Goal: Information Seeking & Learning: Compare options

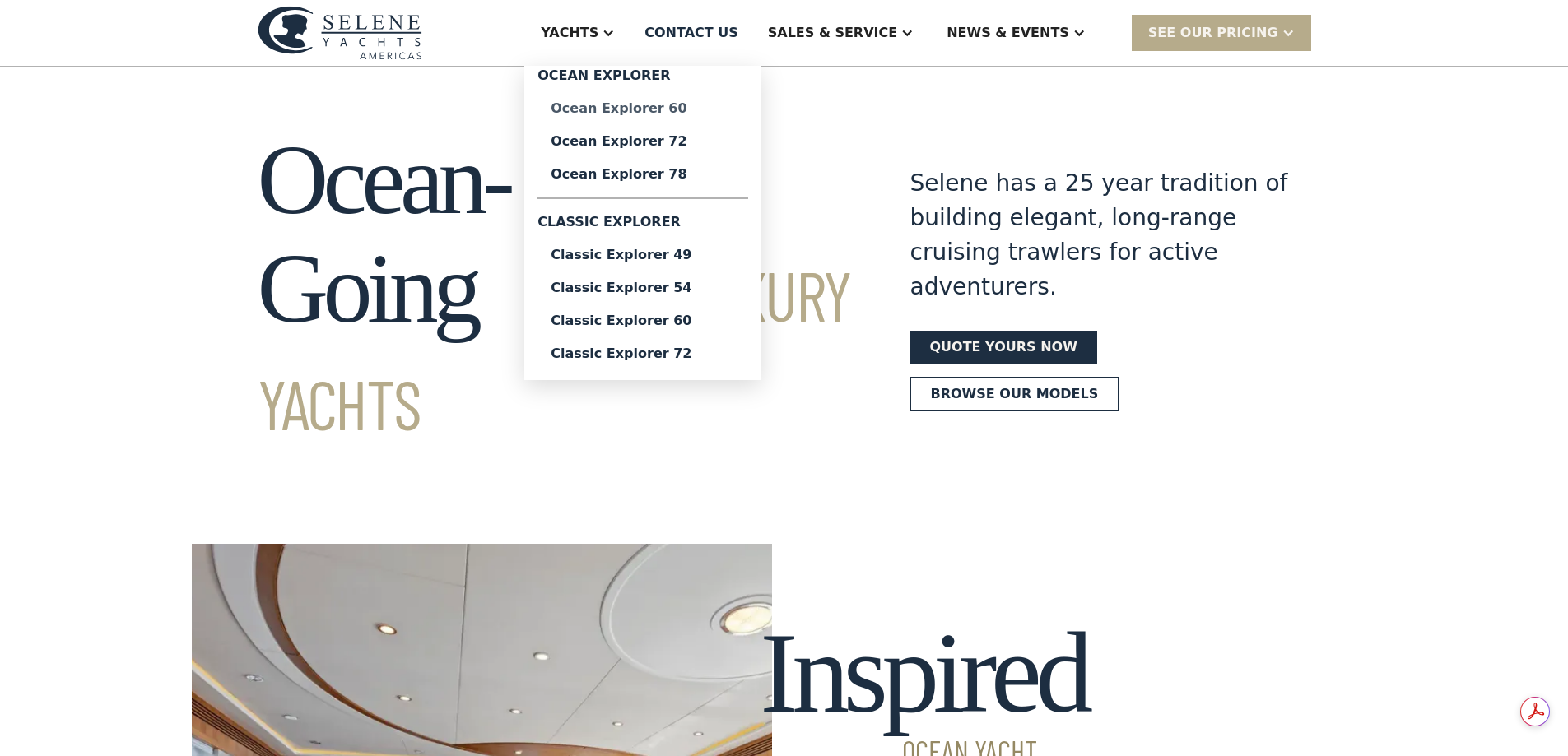
click at [702, 114] on div "Ocean Explorer 60" at bounding box center [643, 108] width 184 height 13
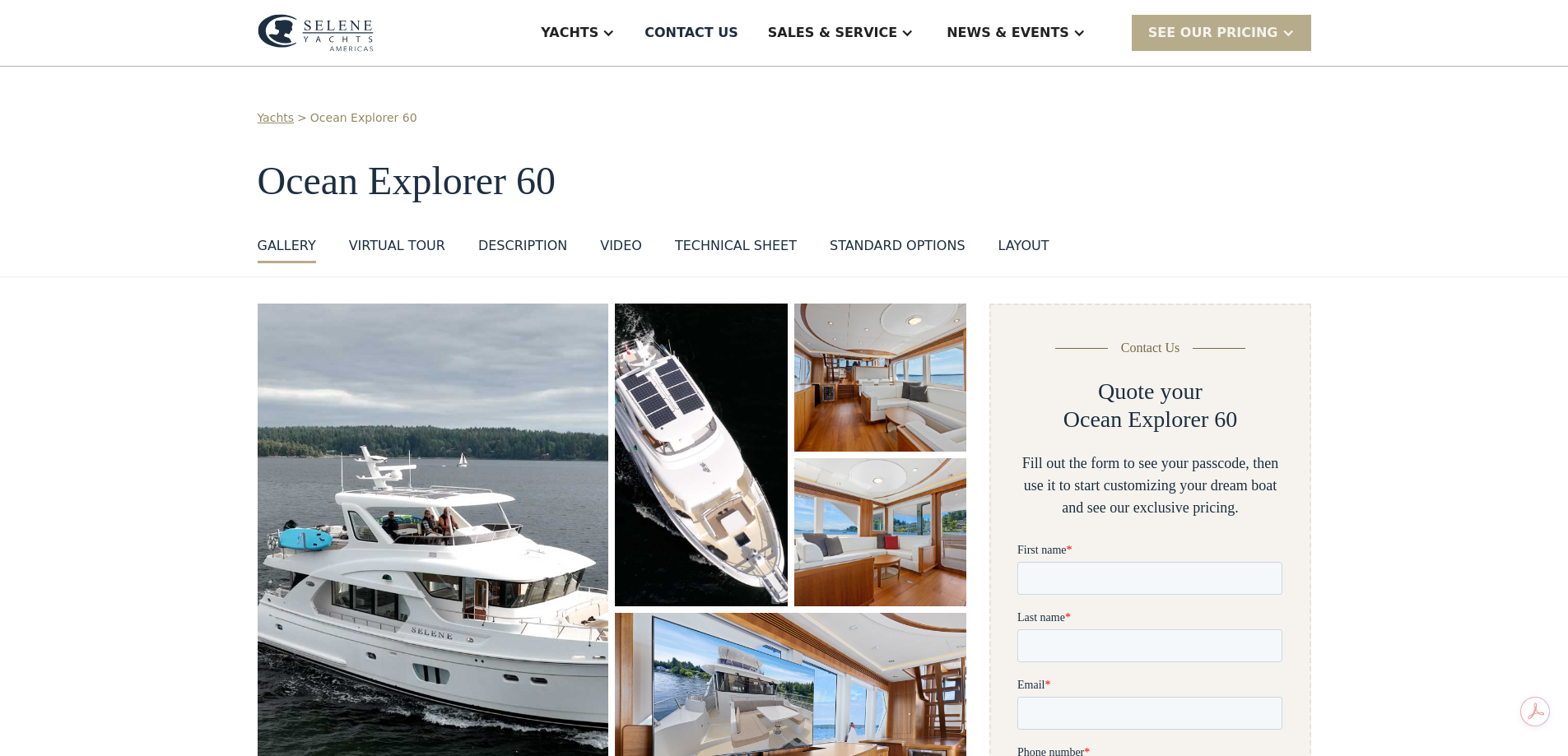
click at [719, 239] on div "Technical sheet" at bounding box center [736, 246] width 121 height 19
click at [505, 252] on div "DESCRIPTION" at bounding box center [522, 246] width 89 height 19
click at [1002, 246] on div "layout" at bounding box center [1024, 246] width 51 height 19
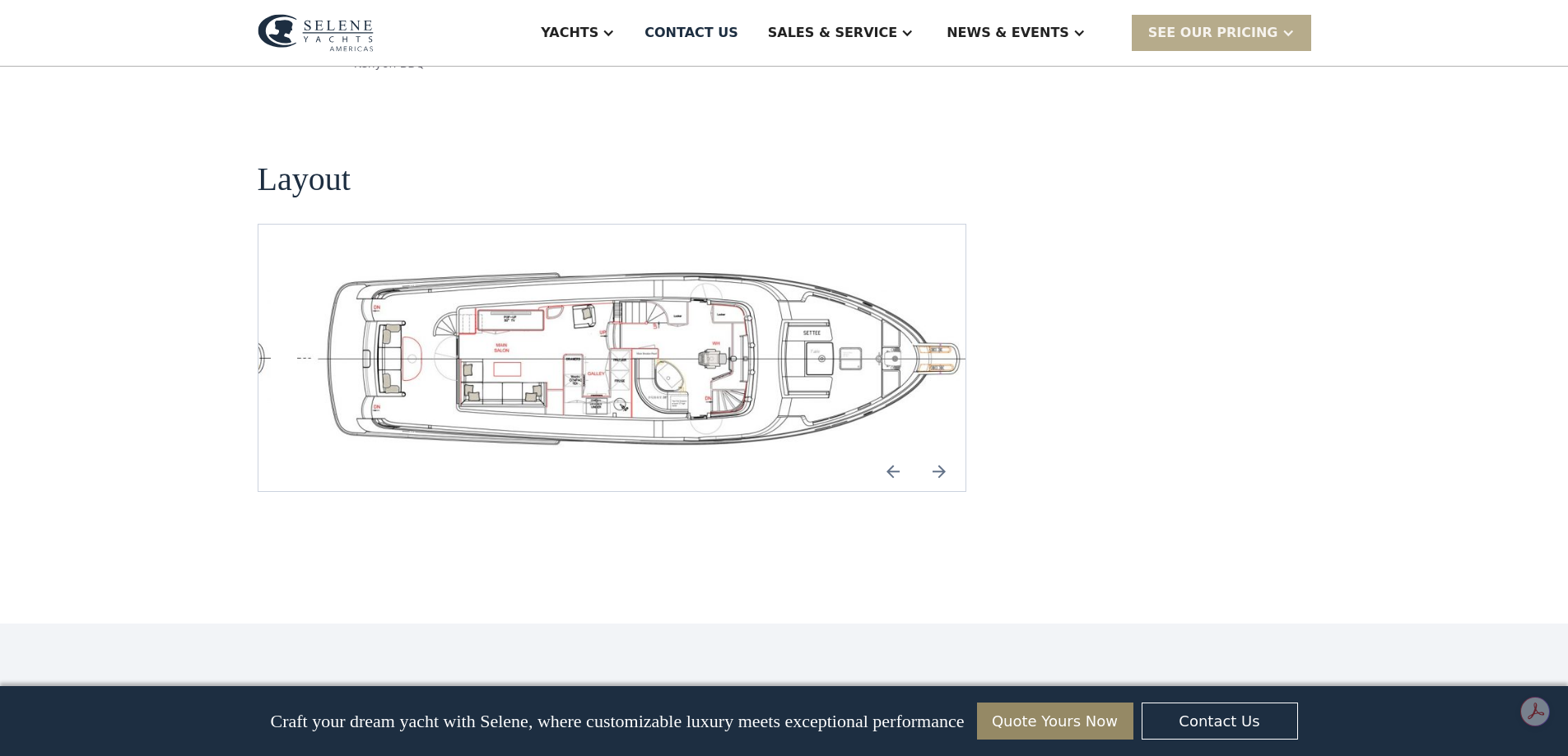
scroll to position [3530, 0]
click at [894, 451] on img "Previous slide" at bounding box center [893, 470] width 40 height 40
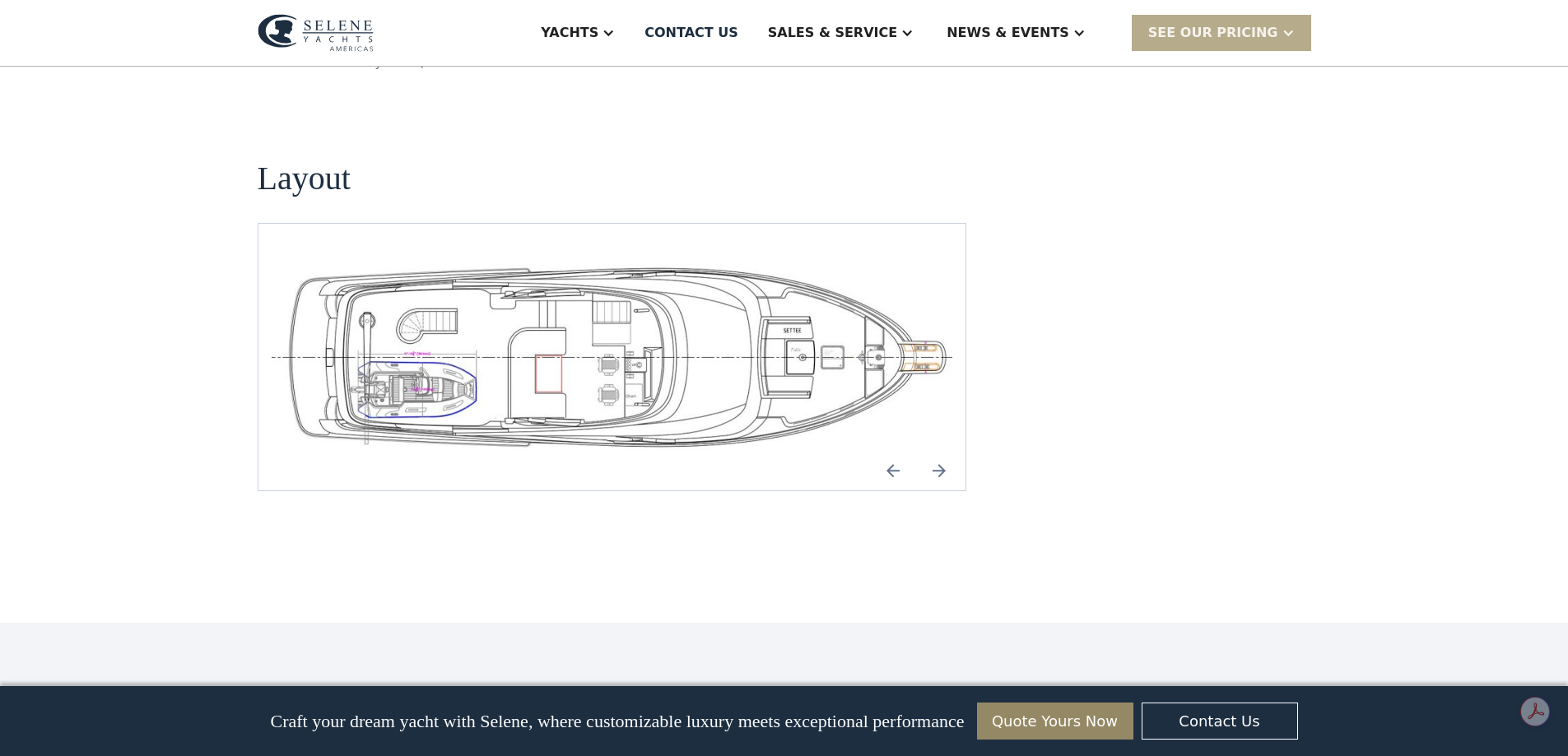
click at [941, 451] on img "Next slide" at bounding box center [939, 470] width 40 height 40
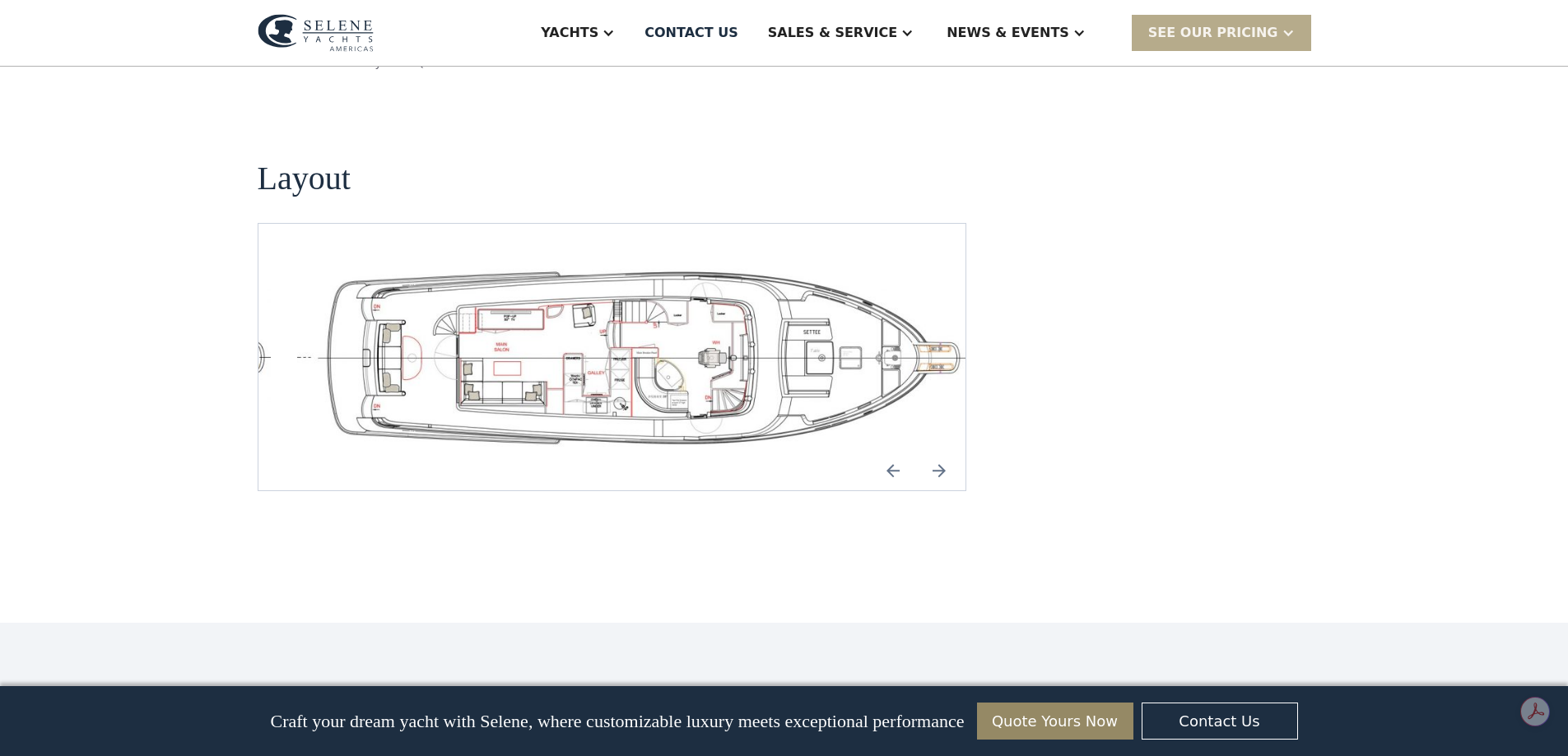
click at [941, 451] on img "Next slide" at bounding box center [939, 470] width 40 height 40
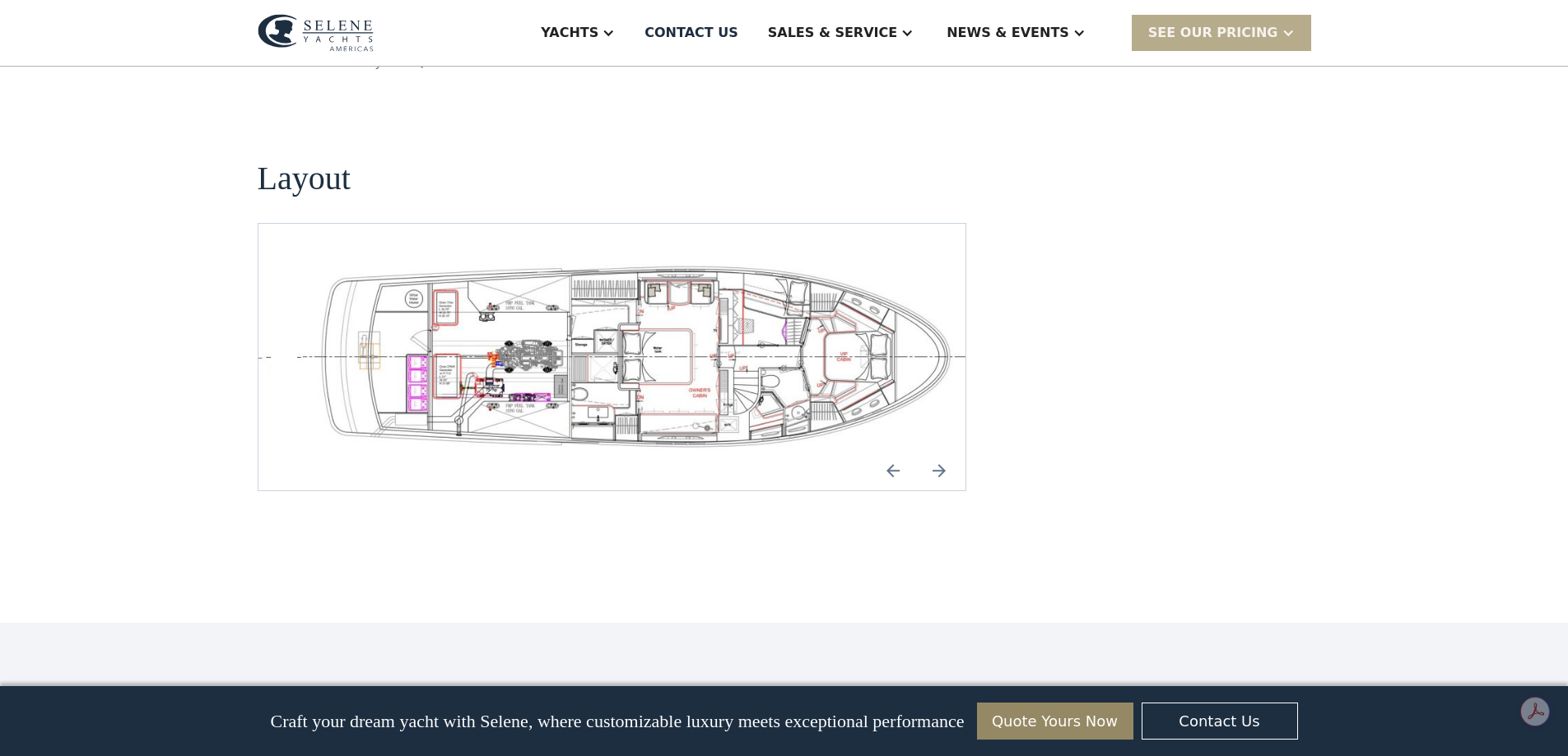
click at [941, 451] on img "Next slide" at bounding box center [939, 470] width 40 height 40
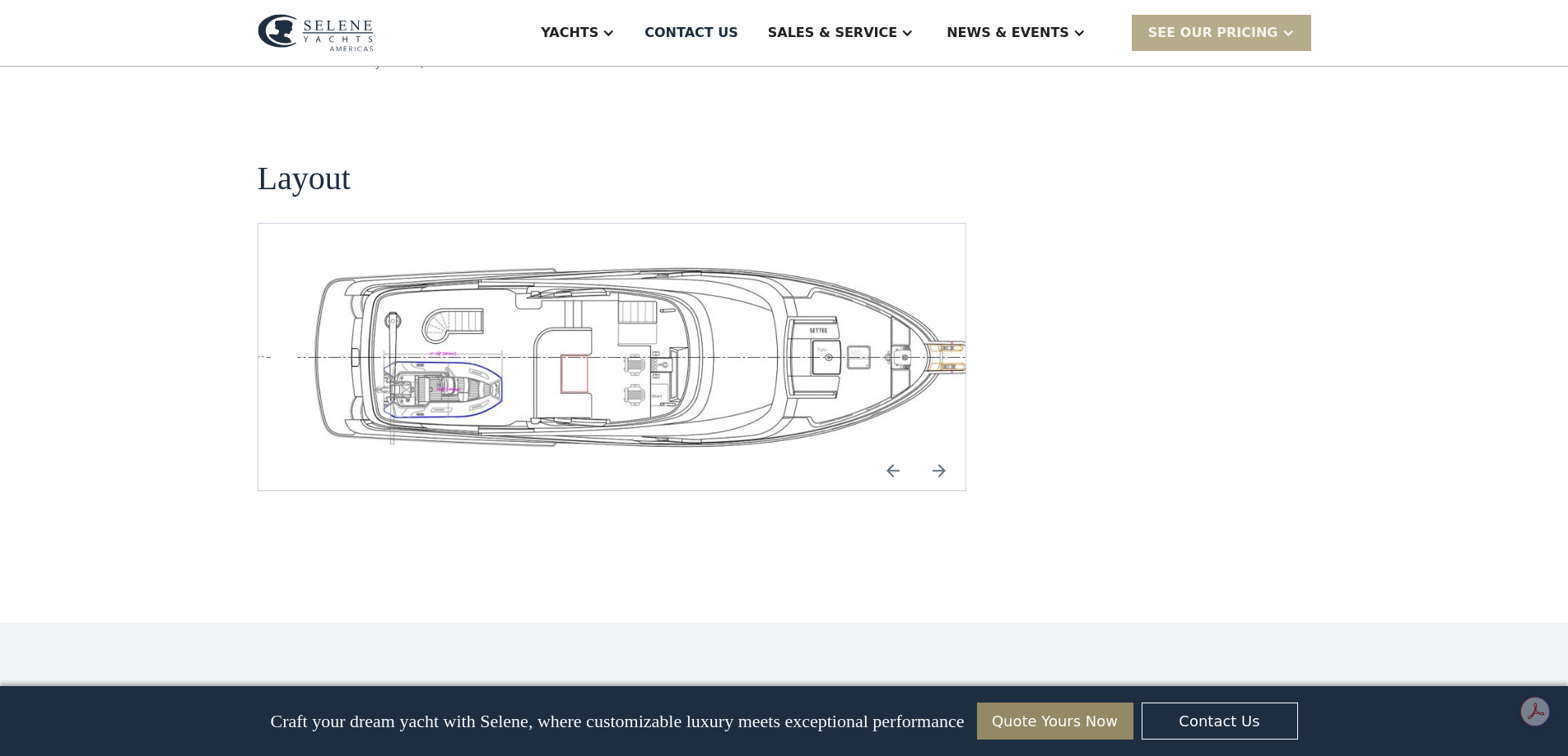
click at [941, 451] on img "Next slide" at bounding box center [939, 470] width 40 height 40
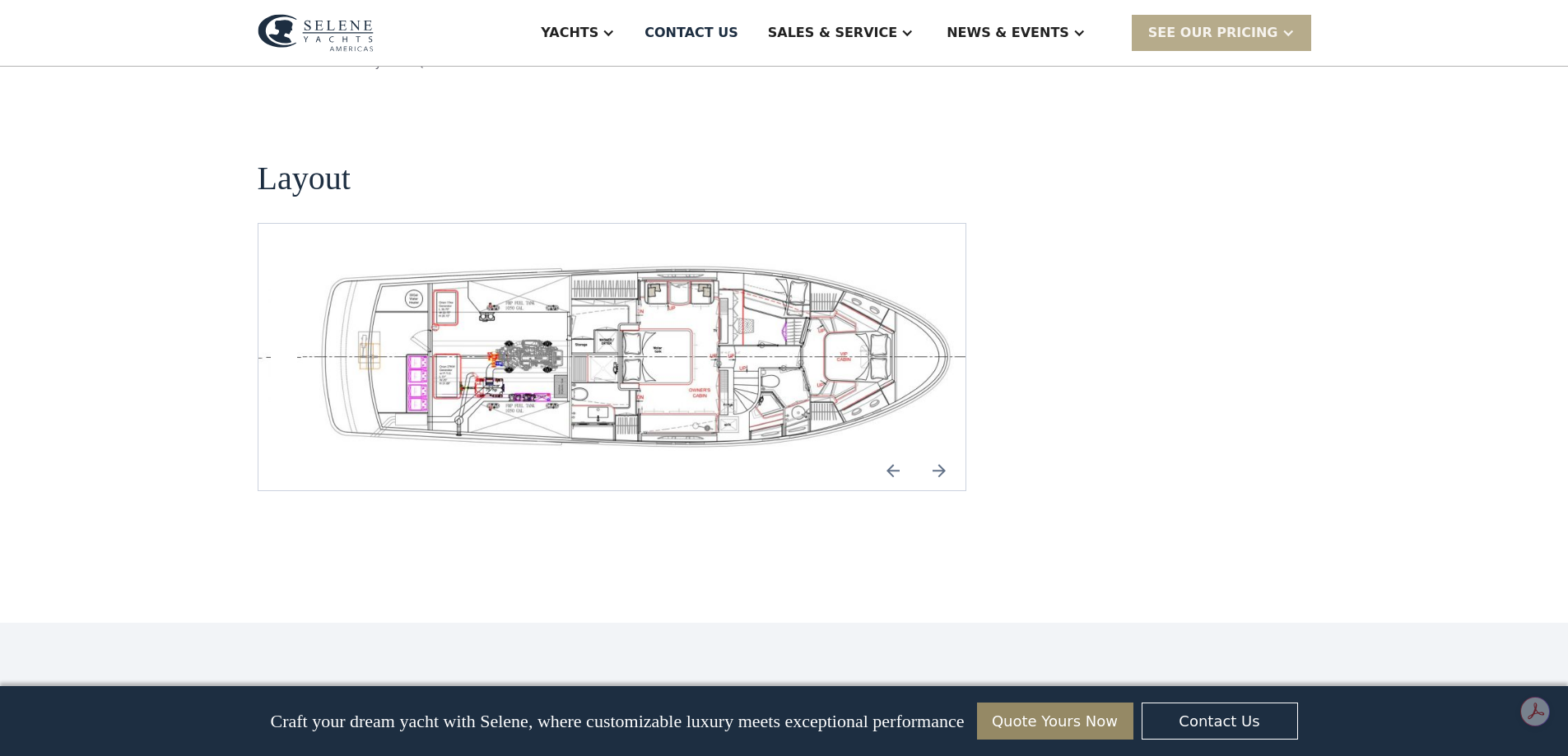
click at [941, 451] on img "Next slide" at bounding box center [939, 470] width 40 height 40
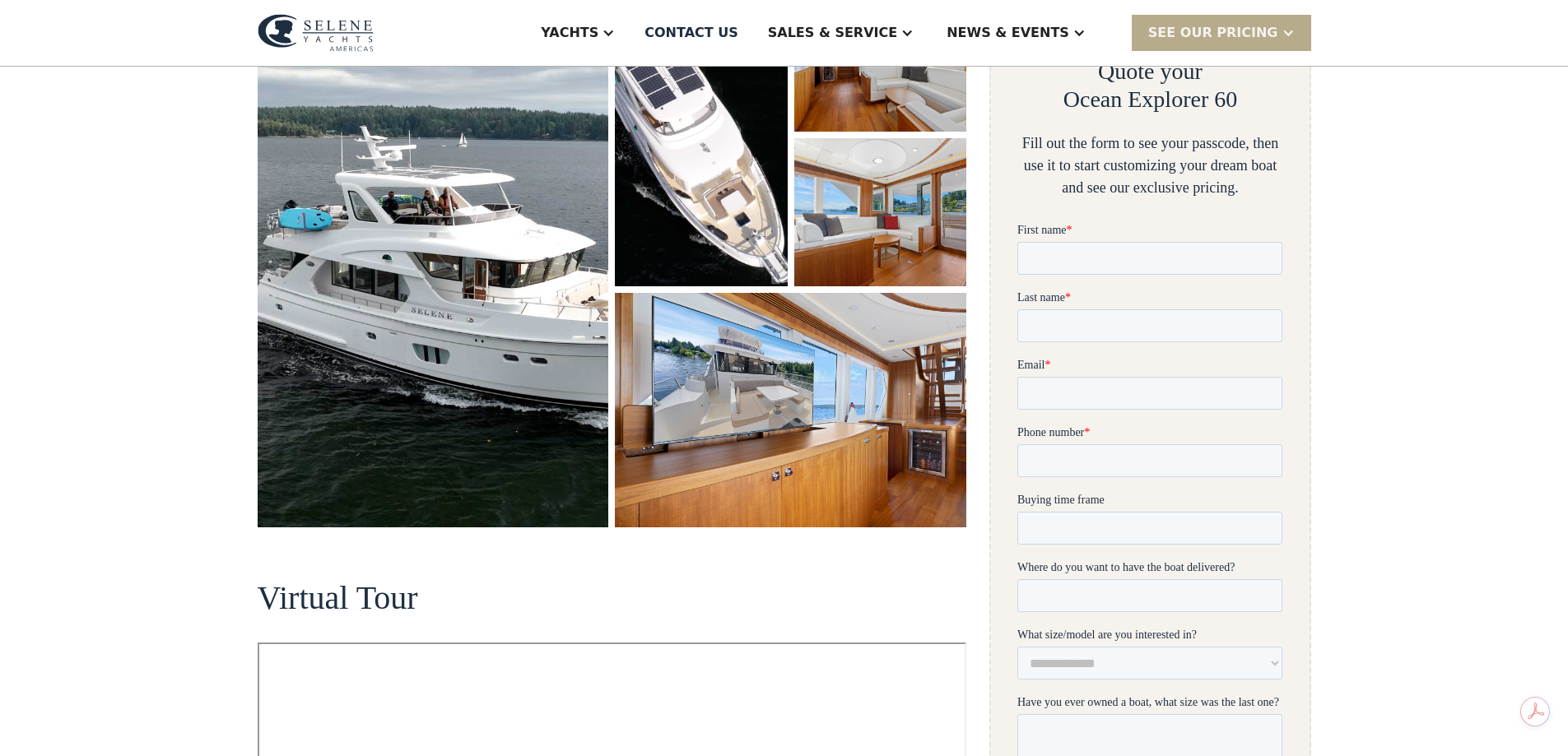
scroll to position [0, 0]
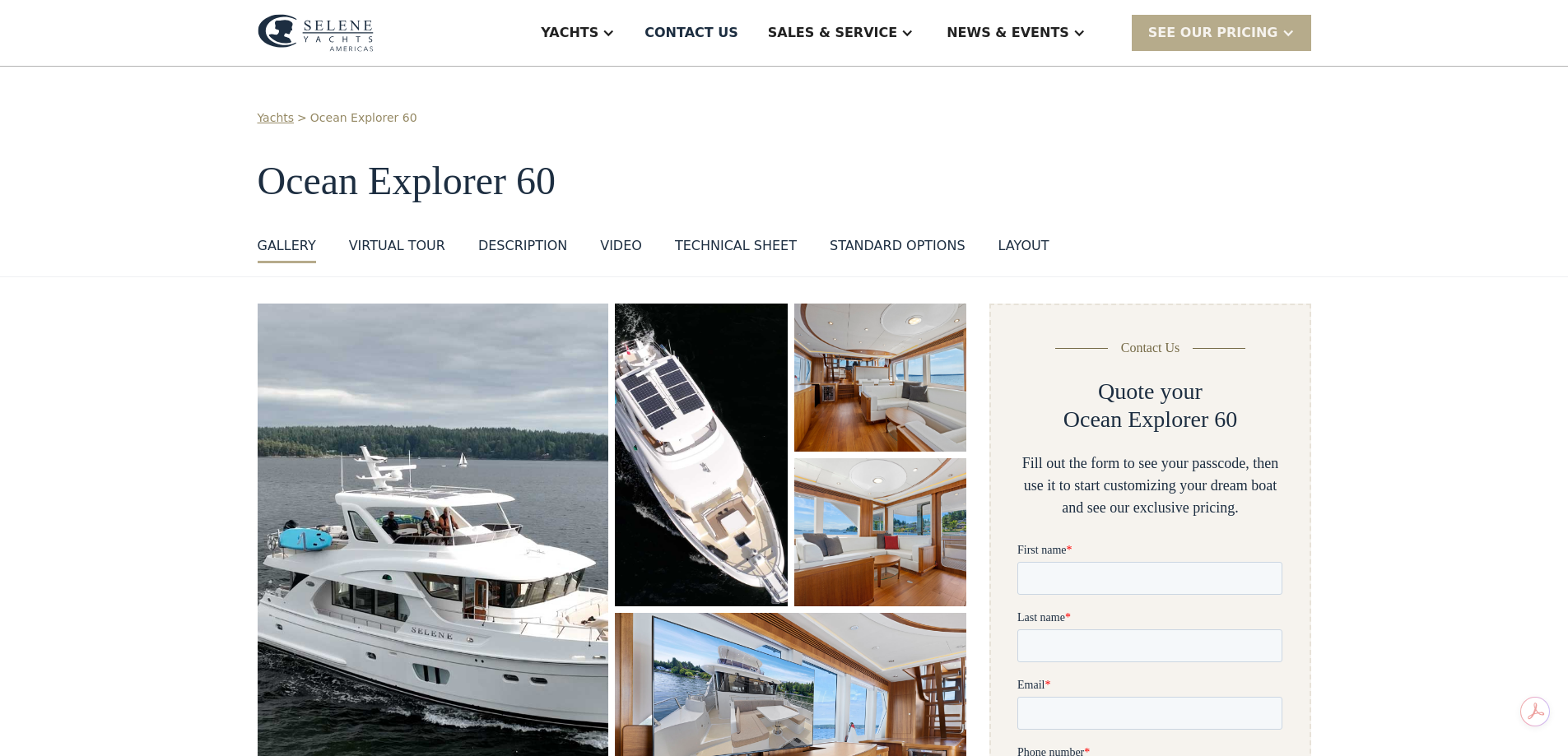
click at [735, 245] on div "Technical sheet" at bounding box center [736, 246] width 121 height 19
click at [875, 238] on div "standard options" at bounding box center [898, 246] width 136 height 19
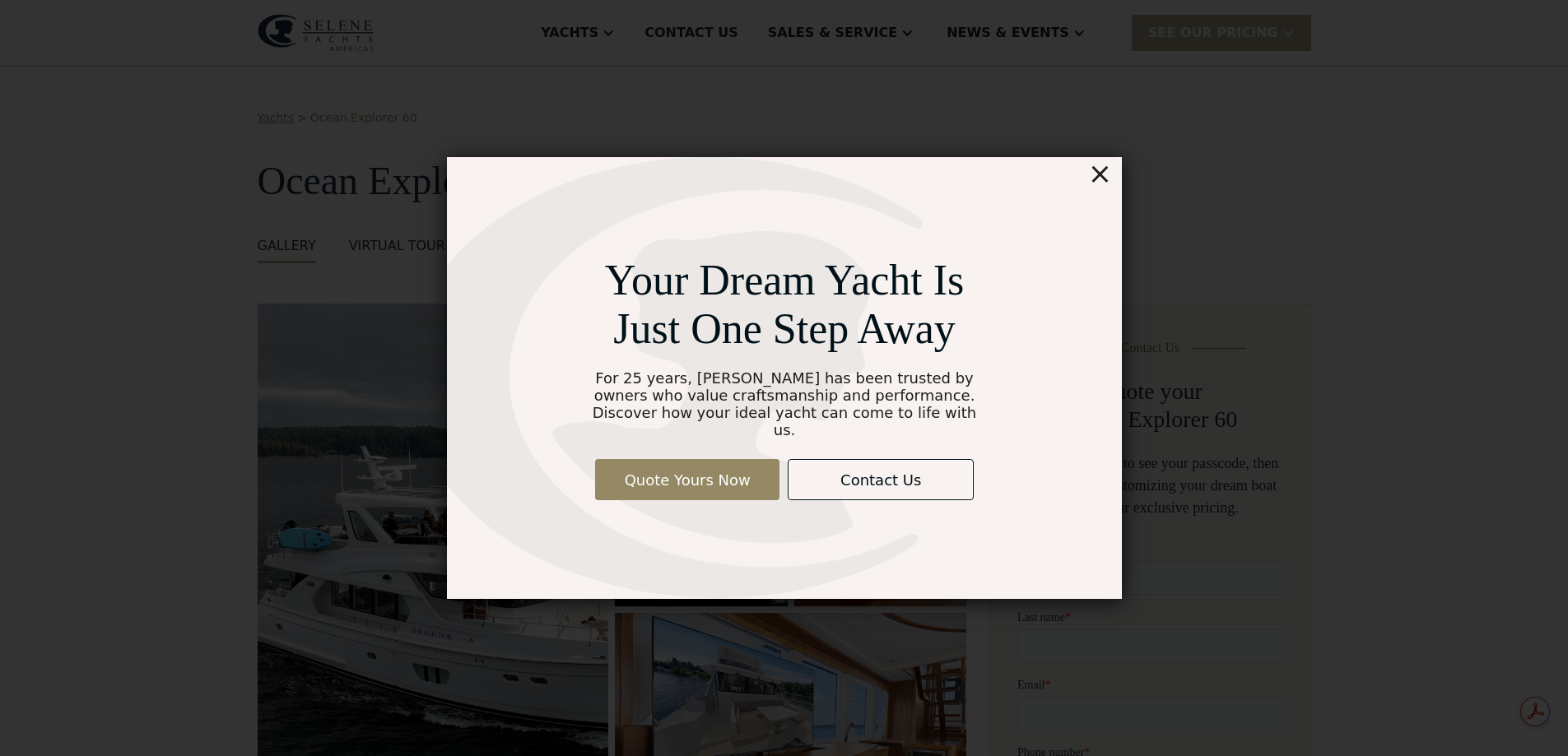
click at [1102, 180] on div "×" at bounding box center [1099, 173] width 24 height 33
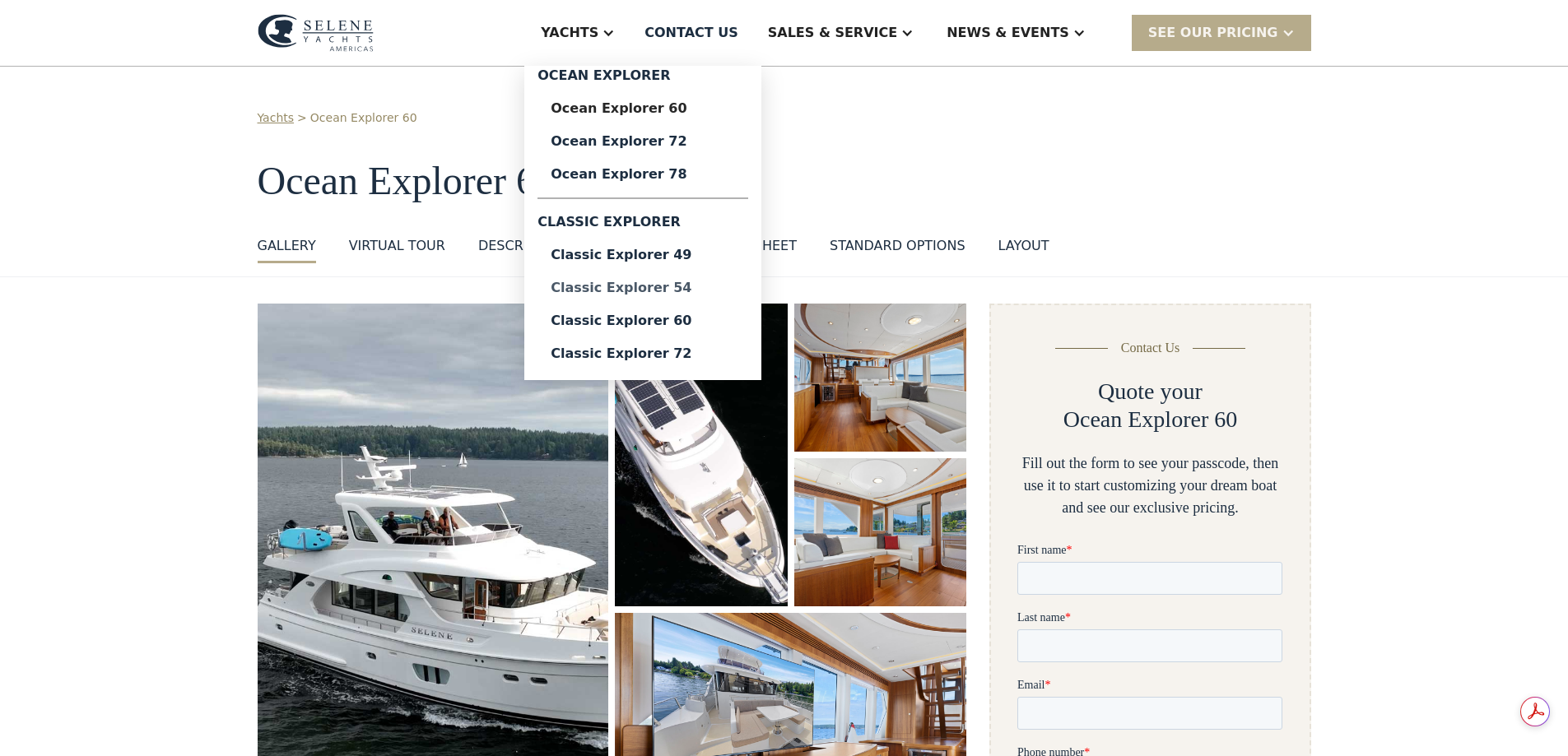
click at [705, 289] on div "Classic Explorer 54" at bounding box center [643, 288] width 184 height 13
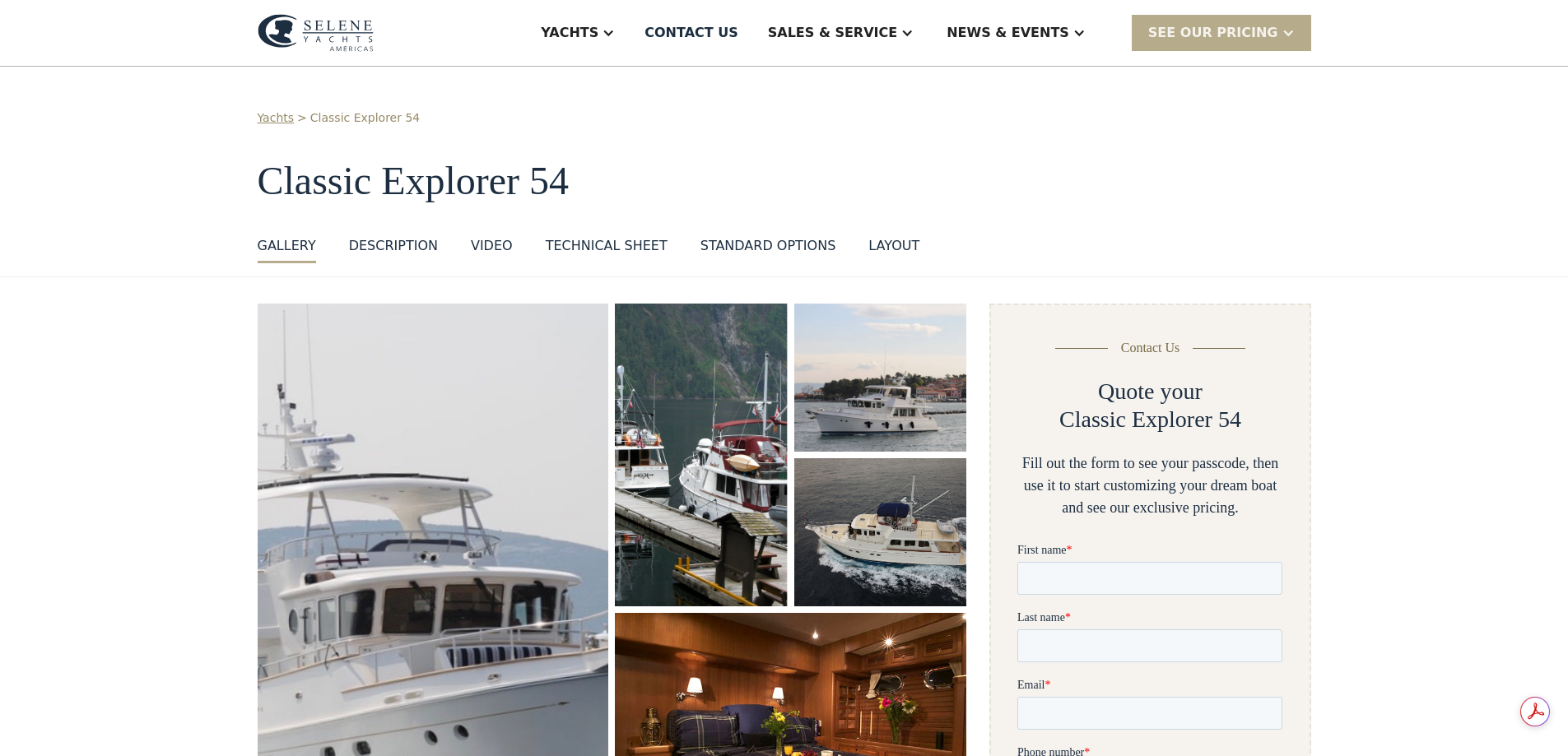
click at [849, 412] on img "open lightbox" at bounding box center [881, 378] width 180 height 155
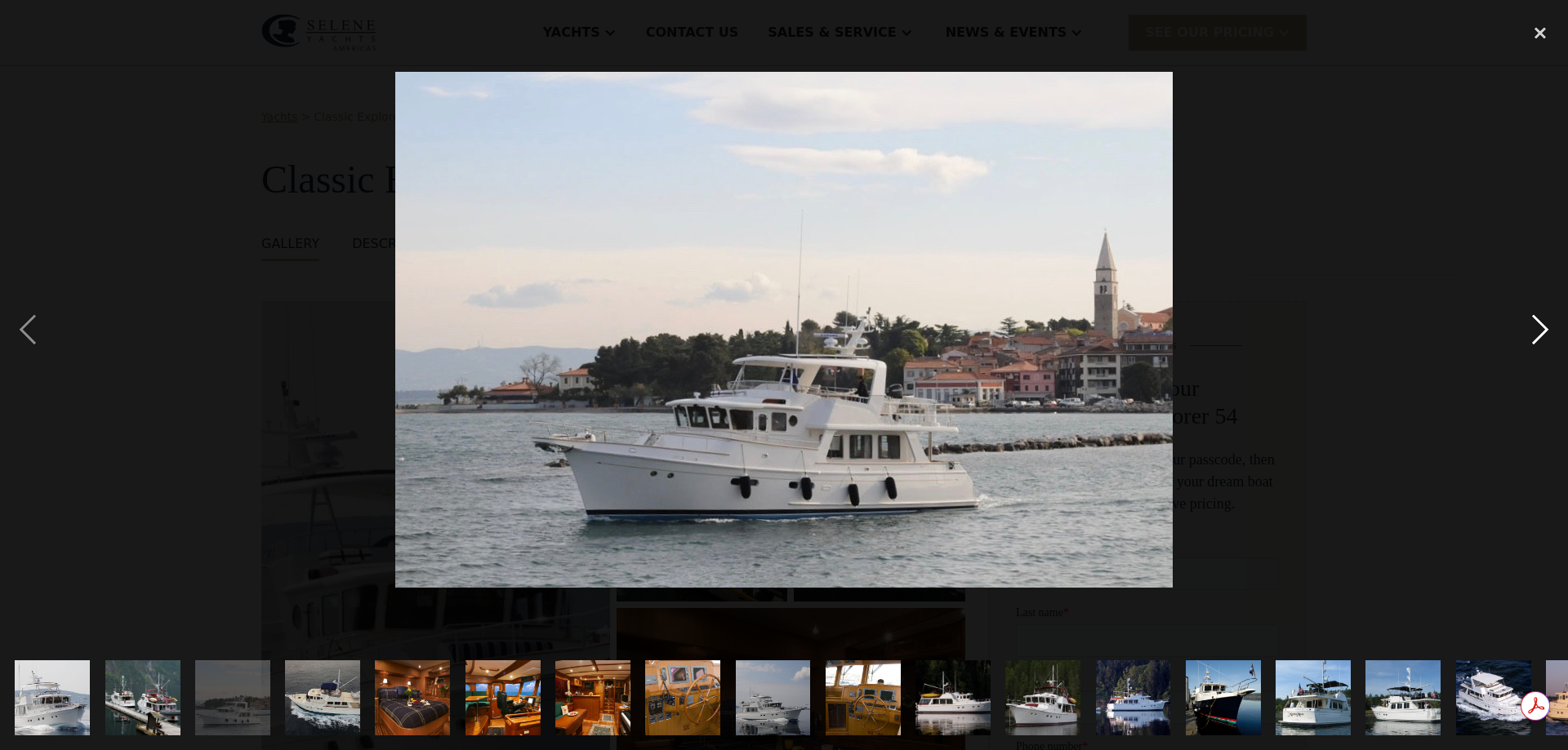
click at [1540, 335] on div "next image" at bounding box center [1541, 330] width 56 height 630
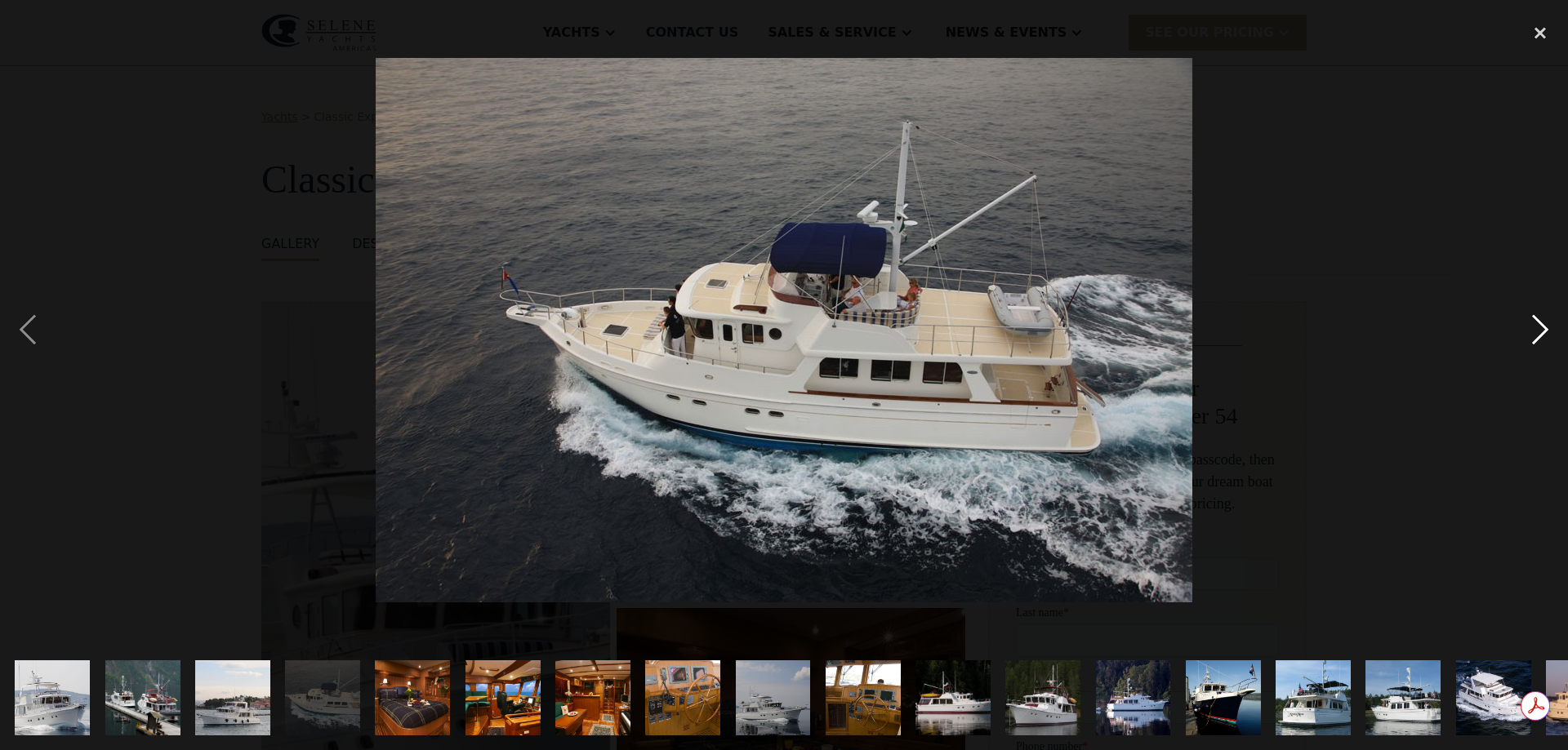
click at [1540, 334] on div "next image" at bounding box center [1541, 330] width 56 height 630
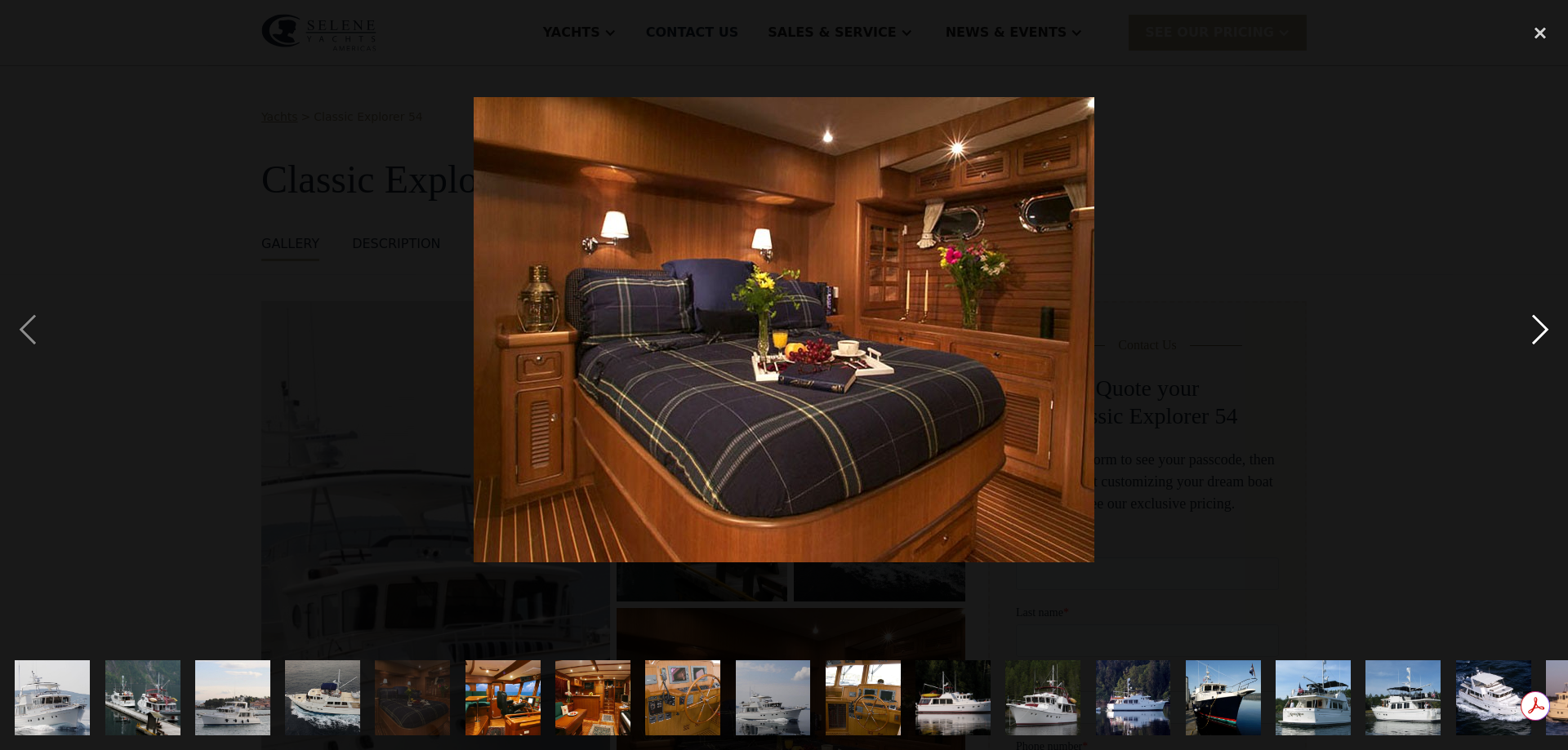
click at [1540, 334] on div "next image" at bounding box center [1541, 330] width 56 height 630
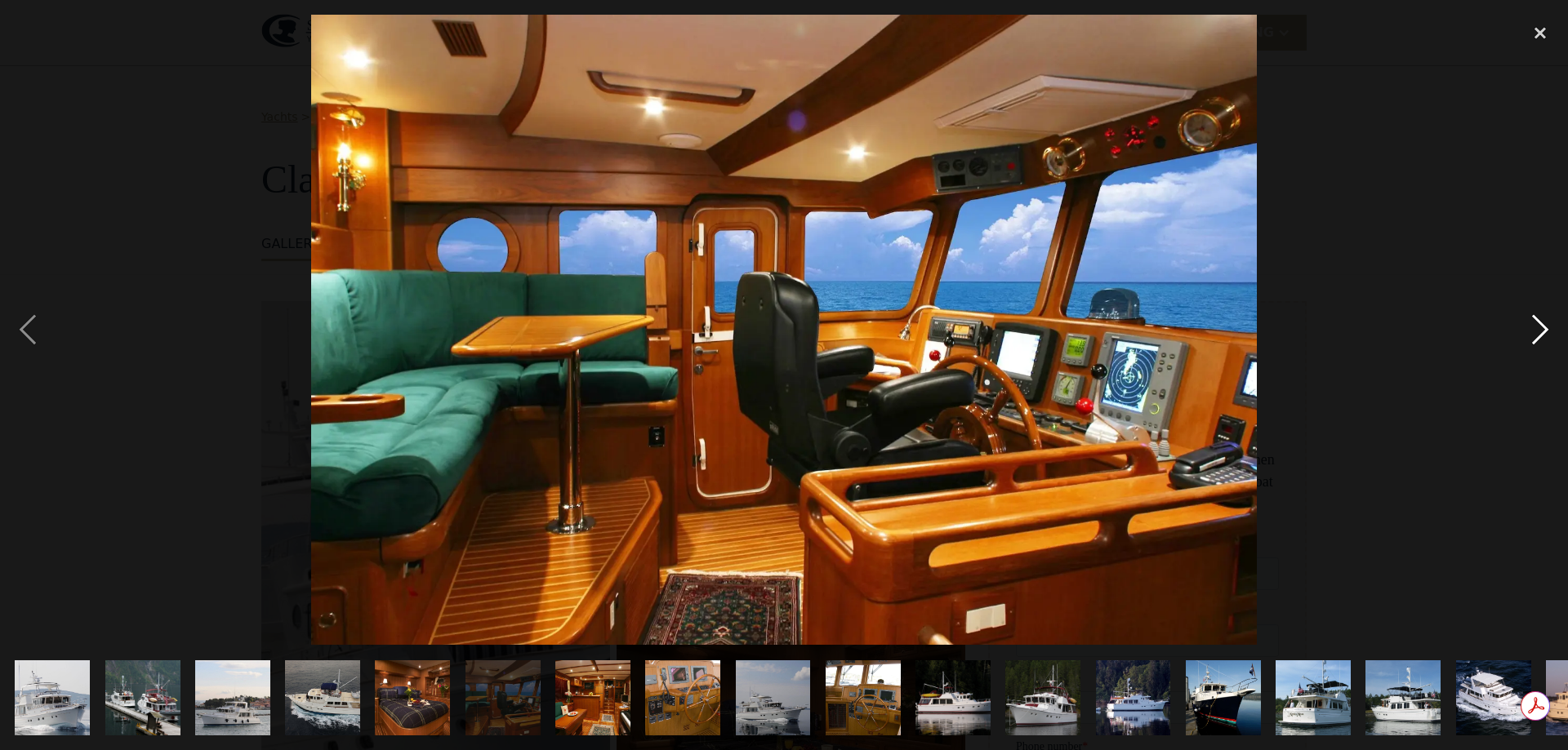
click at [1540, 334] on div "next image" at bounding box center [1541, 330] width 56 height 630
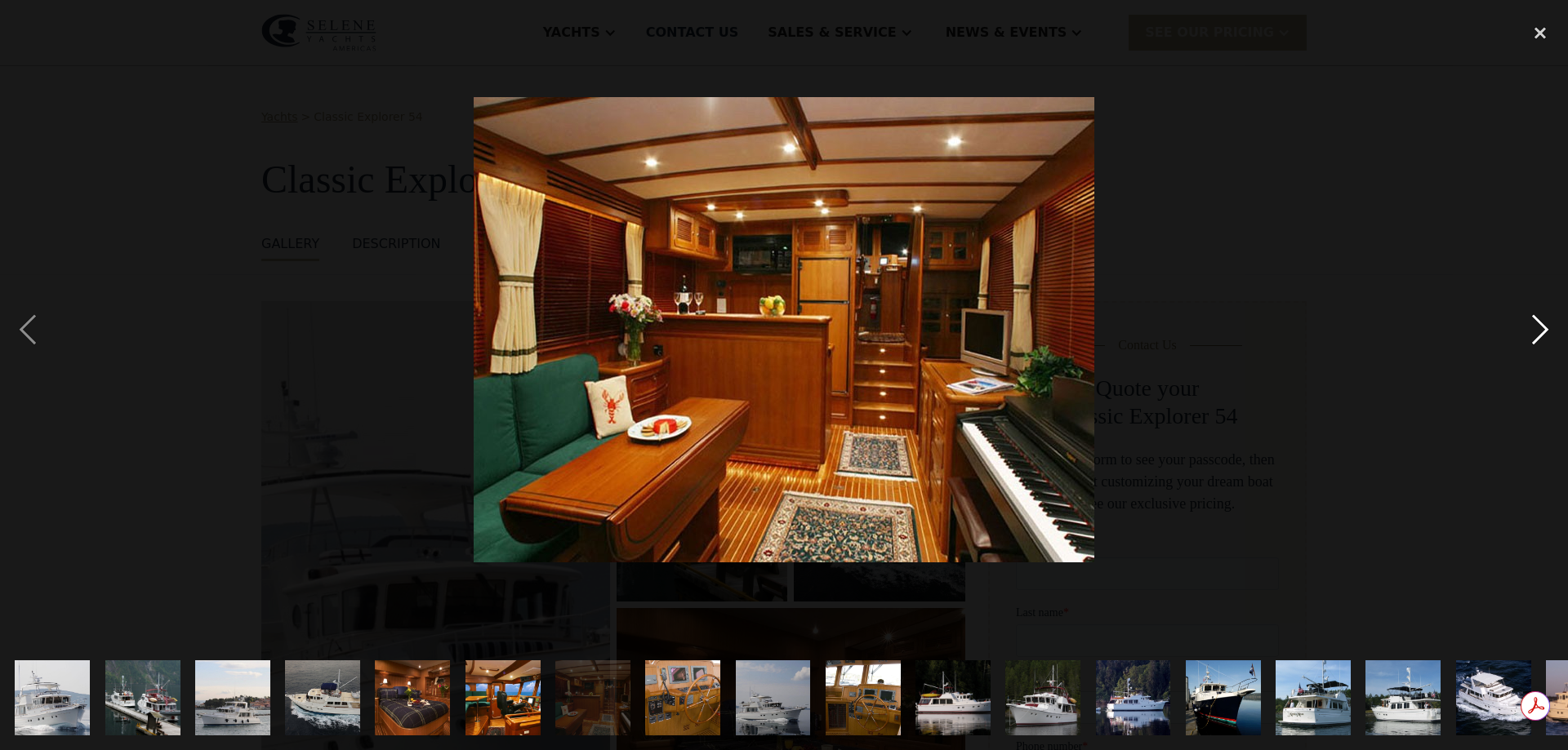
click at [1540, 334] on div "next image" at bounding box center [1541, 330] width 56 height 630
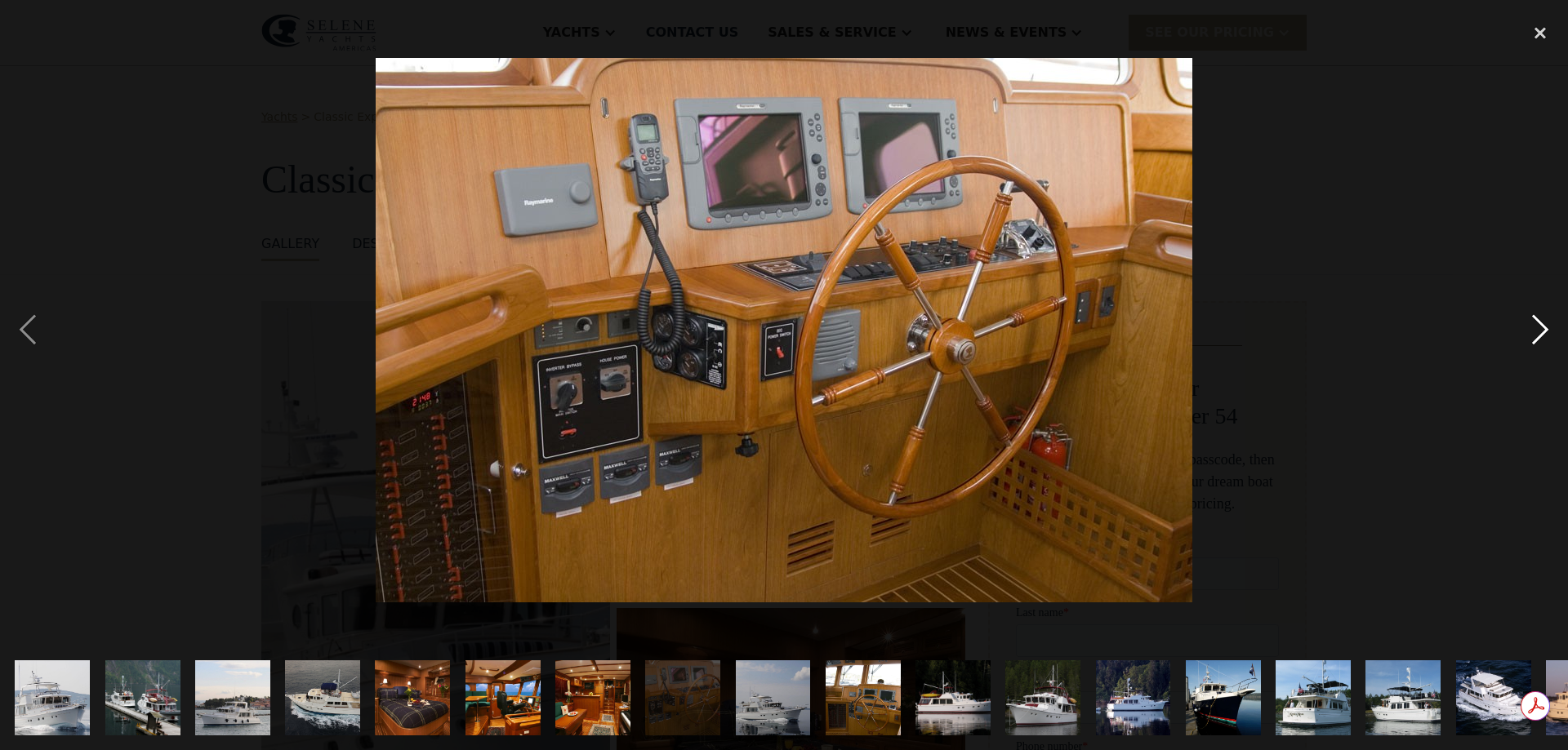
click at [1540, 334] on div "next image" at bounding box center [1541, 330] width 56 height 630
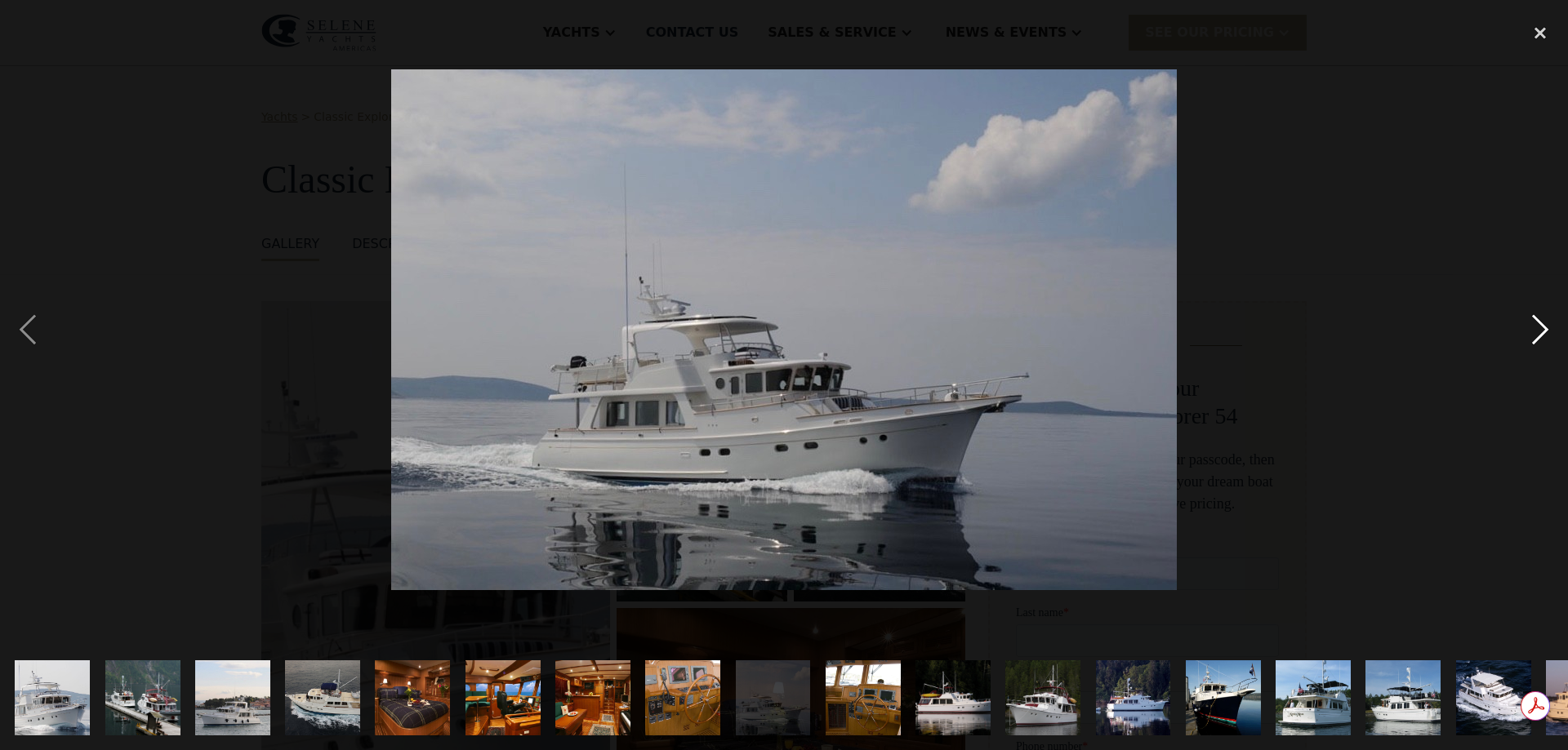
click at [1540, 334] on div "next image" at bounding box center [1541, 330] width 56 height 630
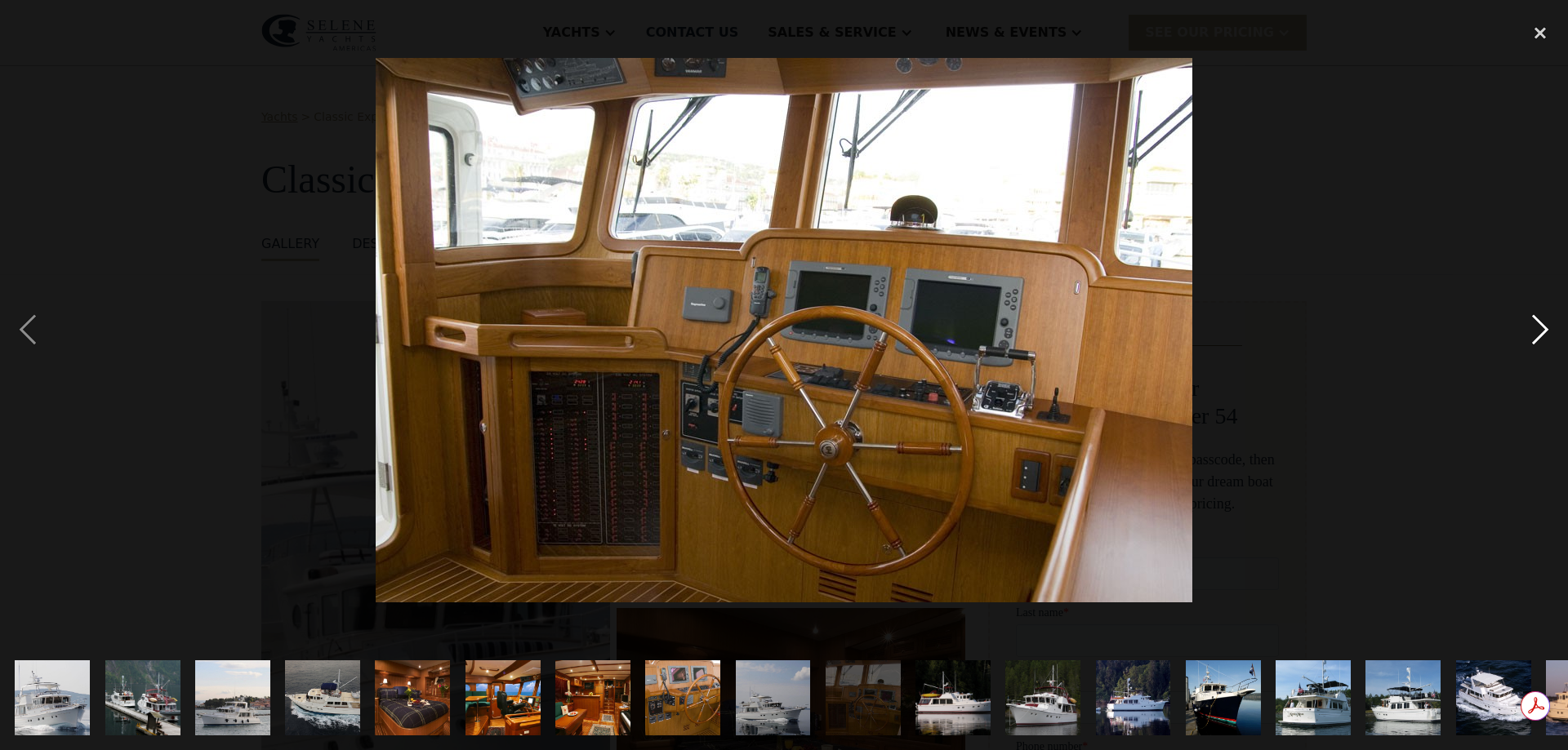
click at [1540, 334] on div "next image" at bounding box center [1541, 330] width 56 height 630
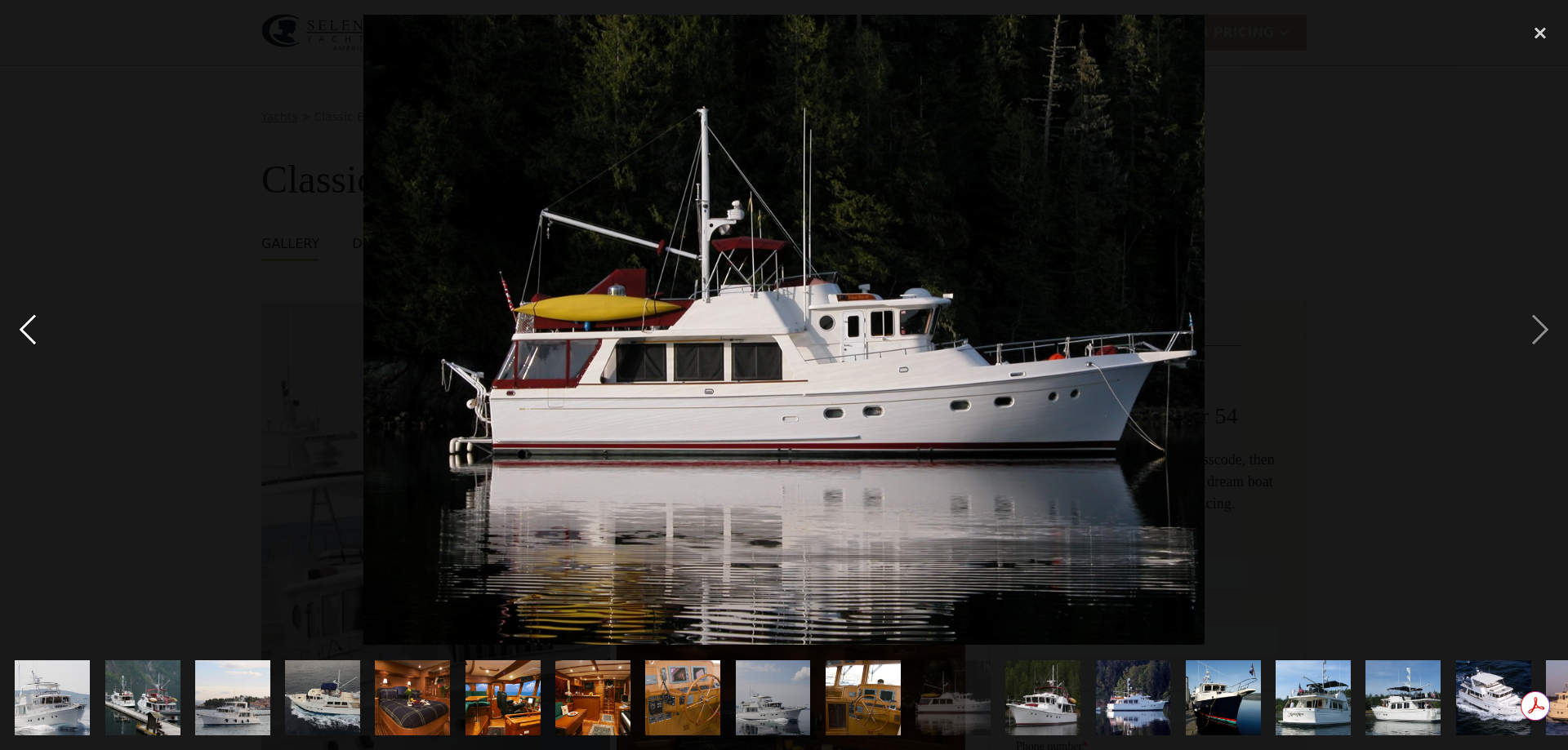
click at [24, 332] on div "previous image" at bounding box center [28, 330] width 56 height 630
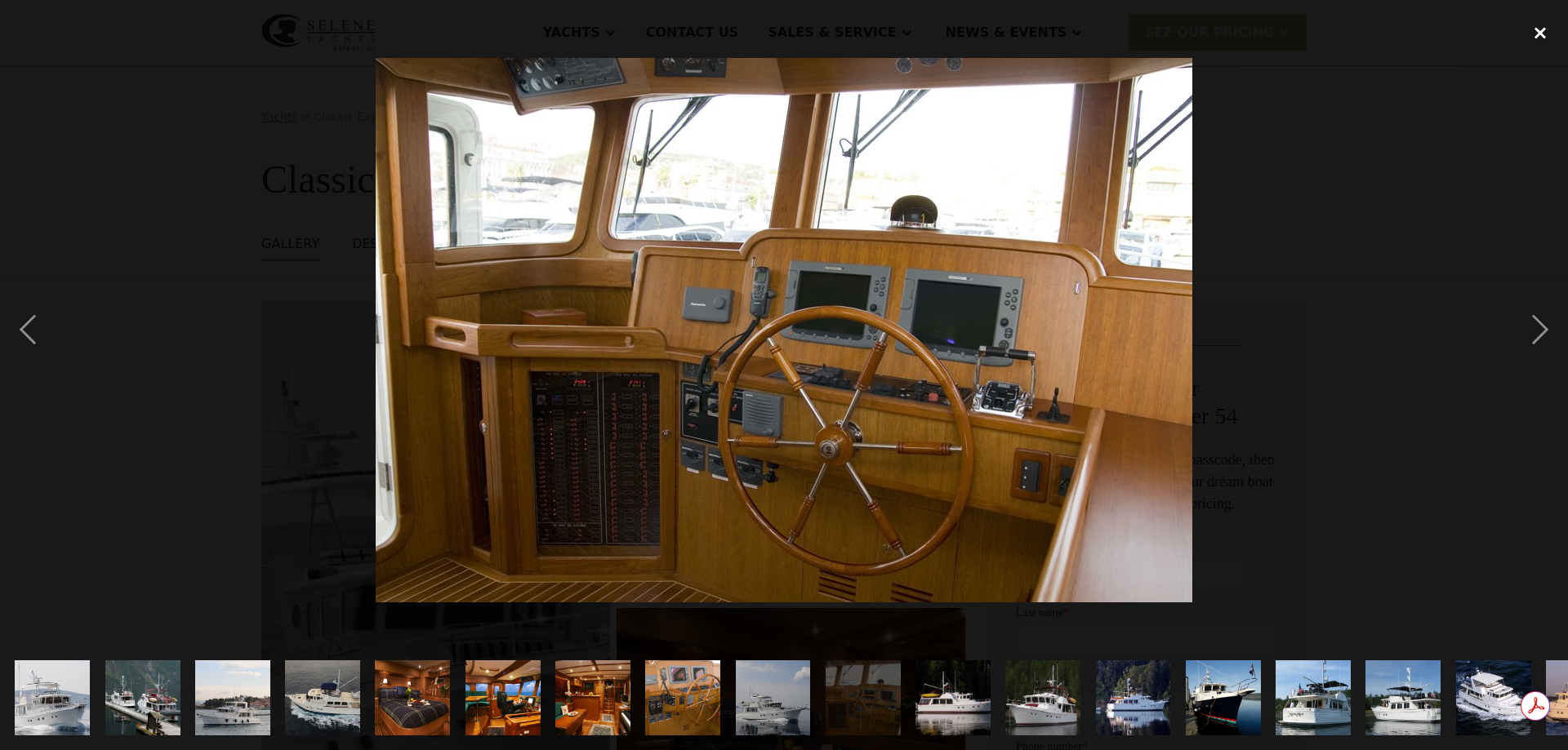
click at [1540, 34] on div "close lightbox" at bounding box center [1541, 32] width 56 height 36
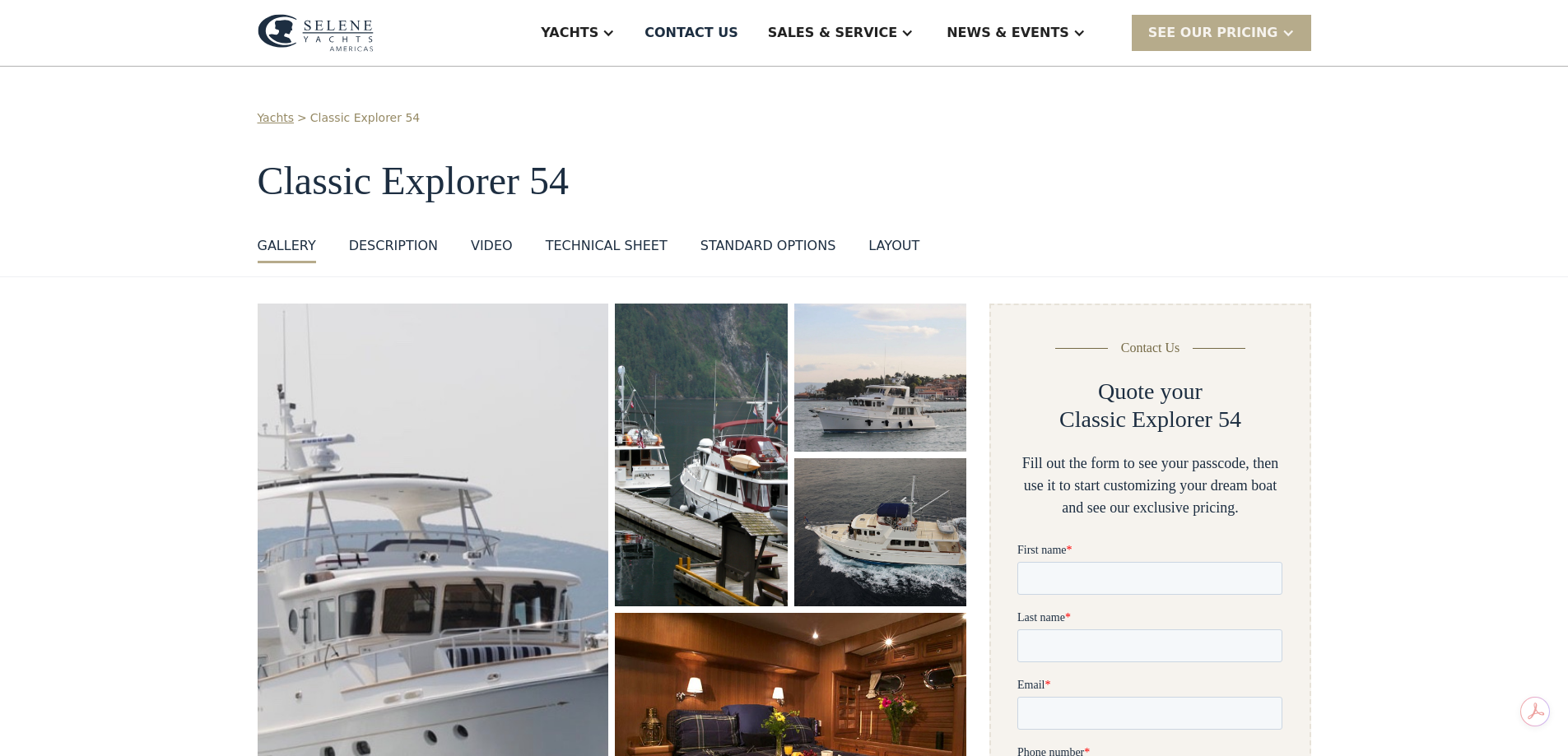
click at [412, 246] on div "DESCRIPTION" at bounding box center [393, 246] width 89 height 19
click at [869, 248] on div "layout" at bounding box center [894, 246] width 51 height 19
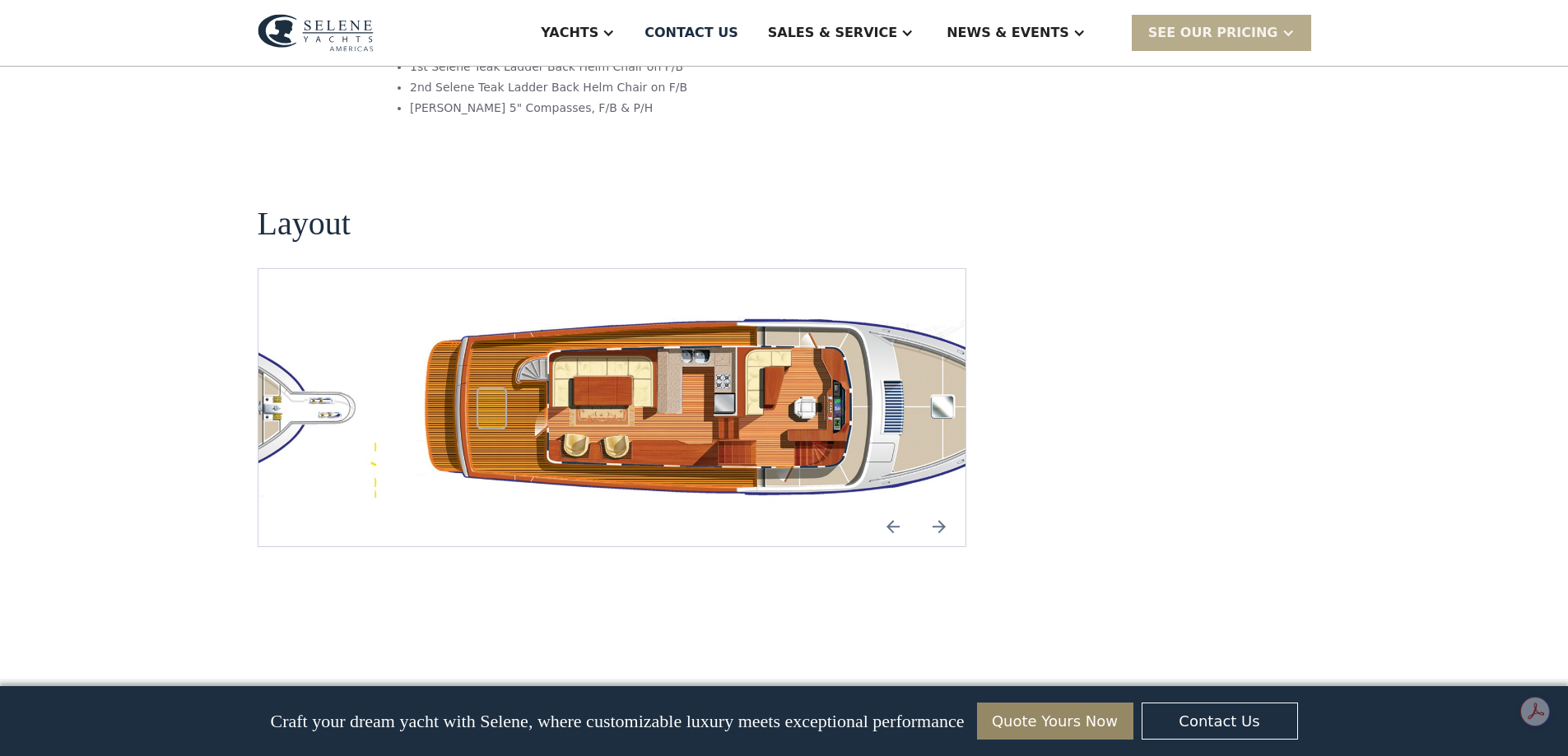
scroll to position [2918, 0]
click at [939, 506] on img "Next slide" at bounding box center [939, 525] width 40 height 40
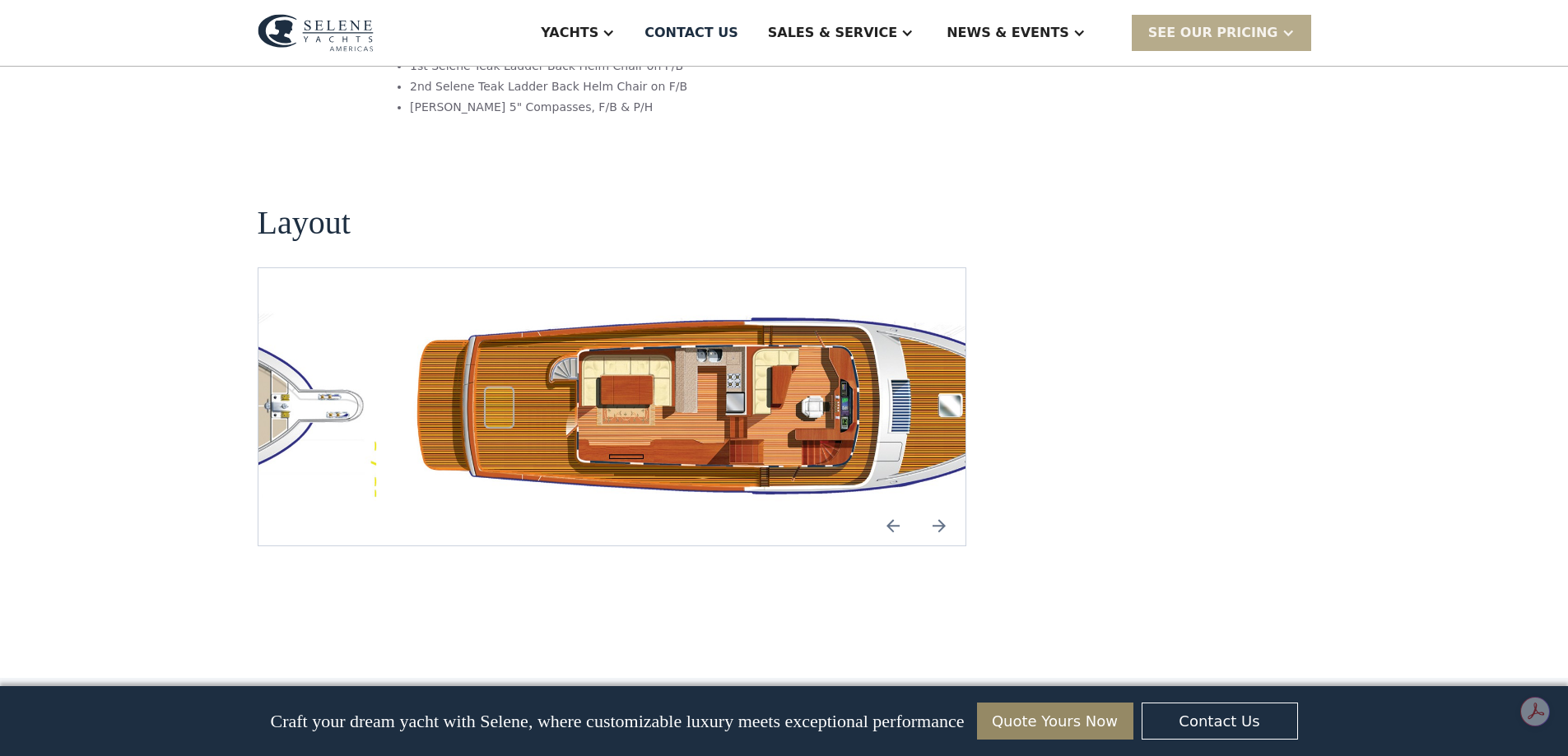
click at [939, 506] on img "Next slide" at bounding box center [939, 525] width 40 height 40
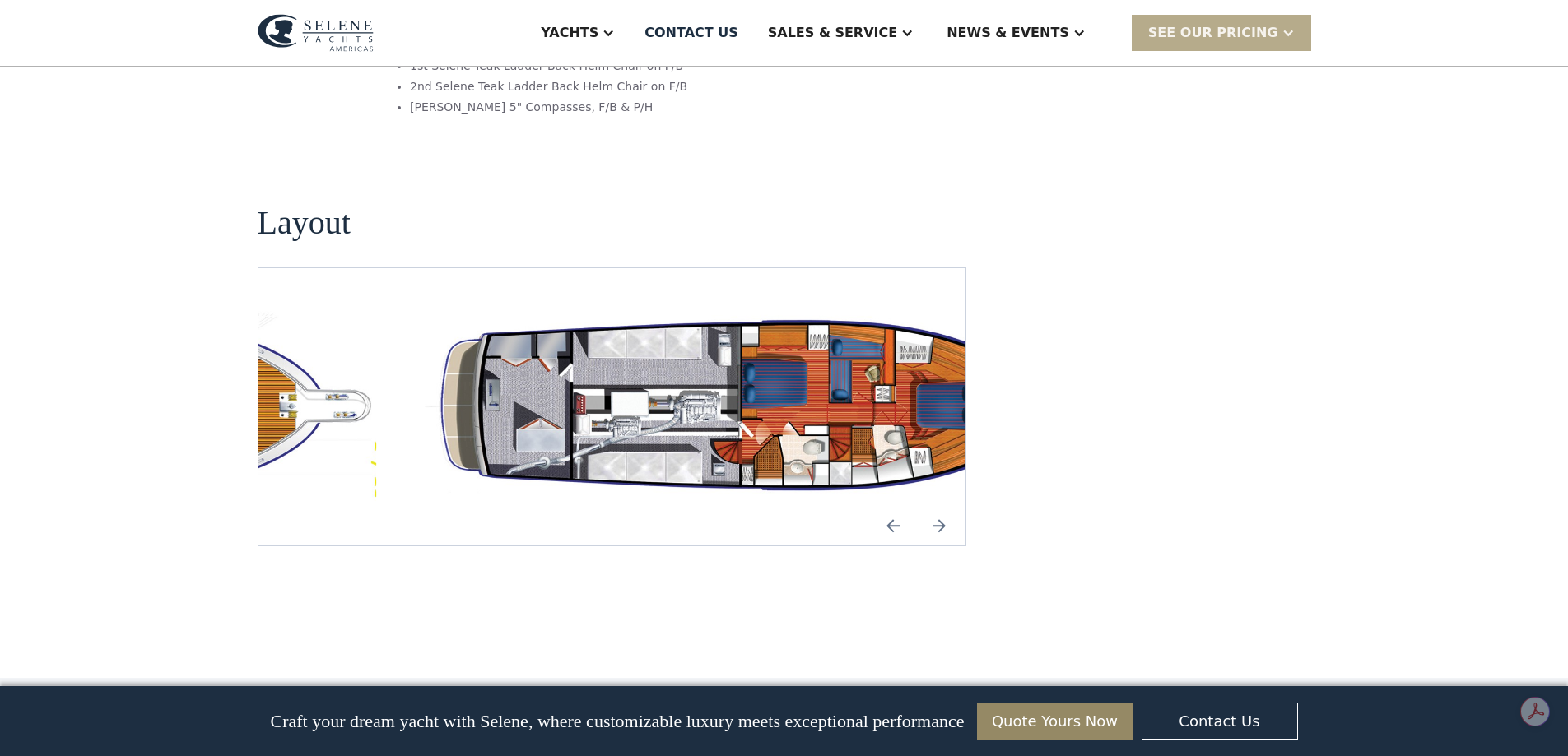
click at [939, 506] on img "Next slide" at bounding box center [939, 525] width 40 height 40
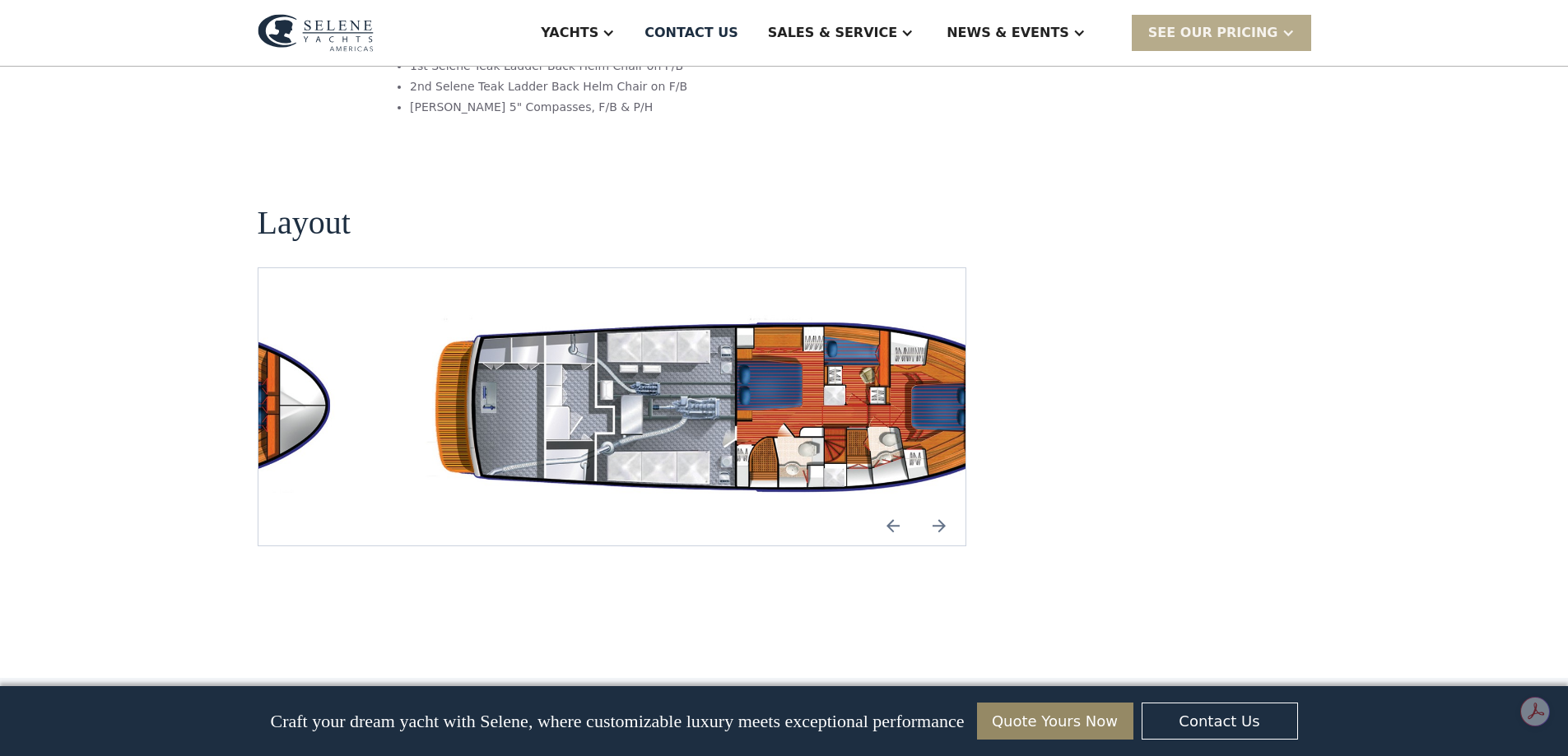
click at [939, 506] on img "Next slide" at bounding box center [939, 525] width 40 height 40
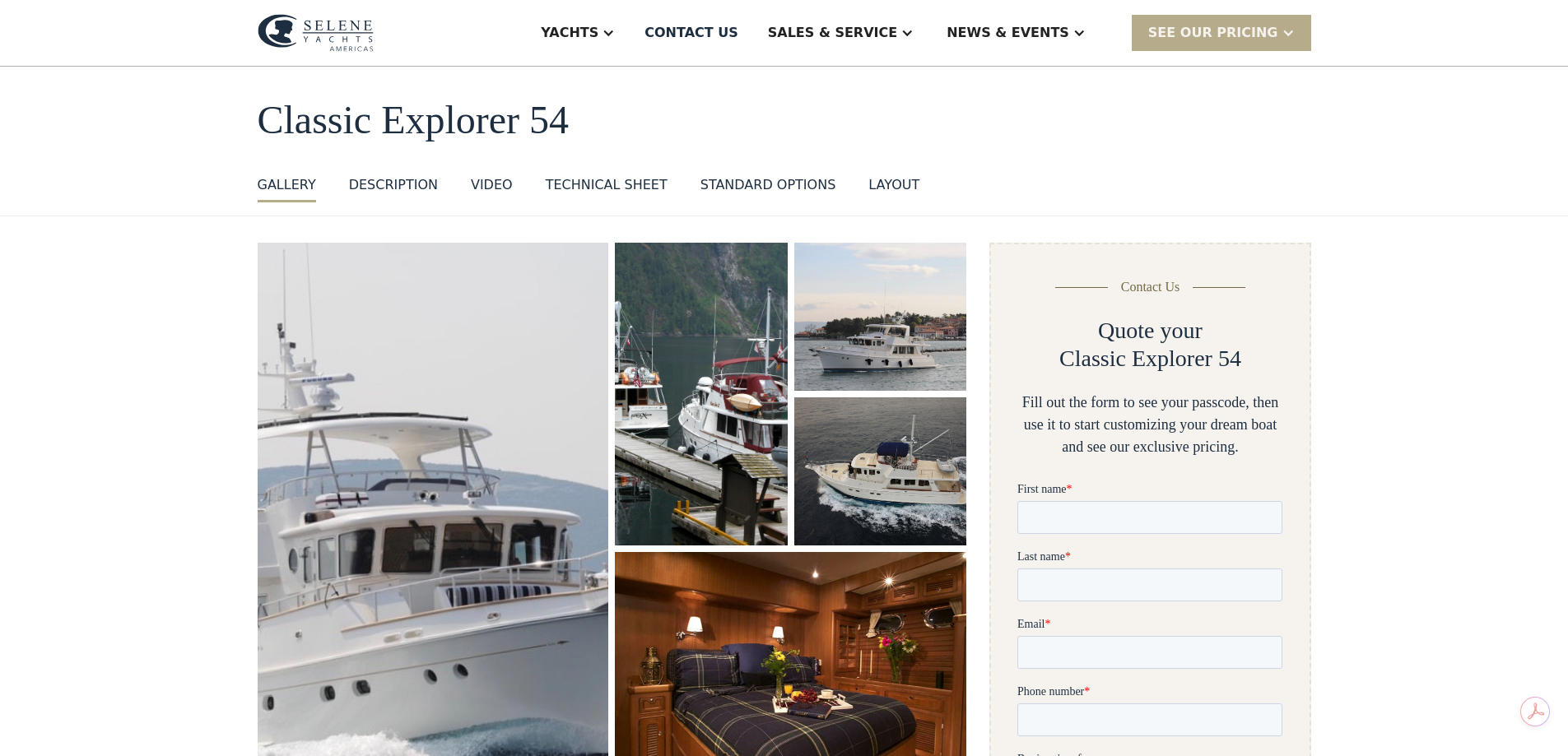
scroll to position [0, 0]
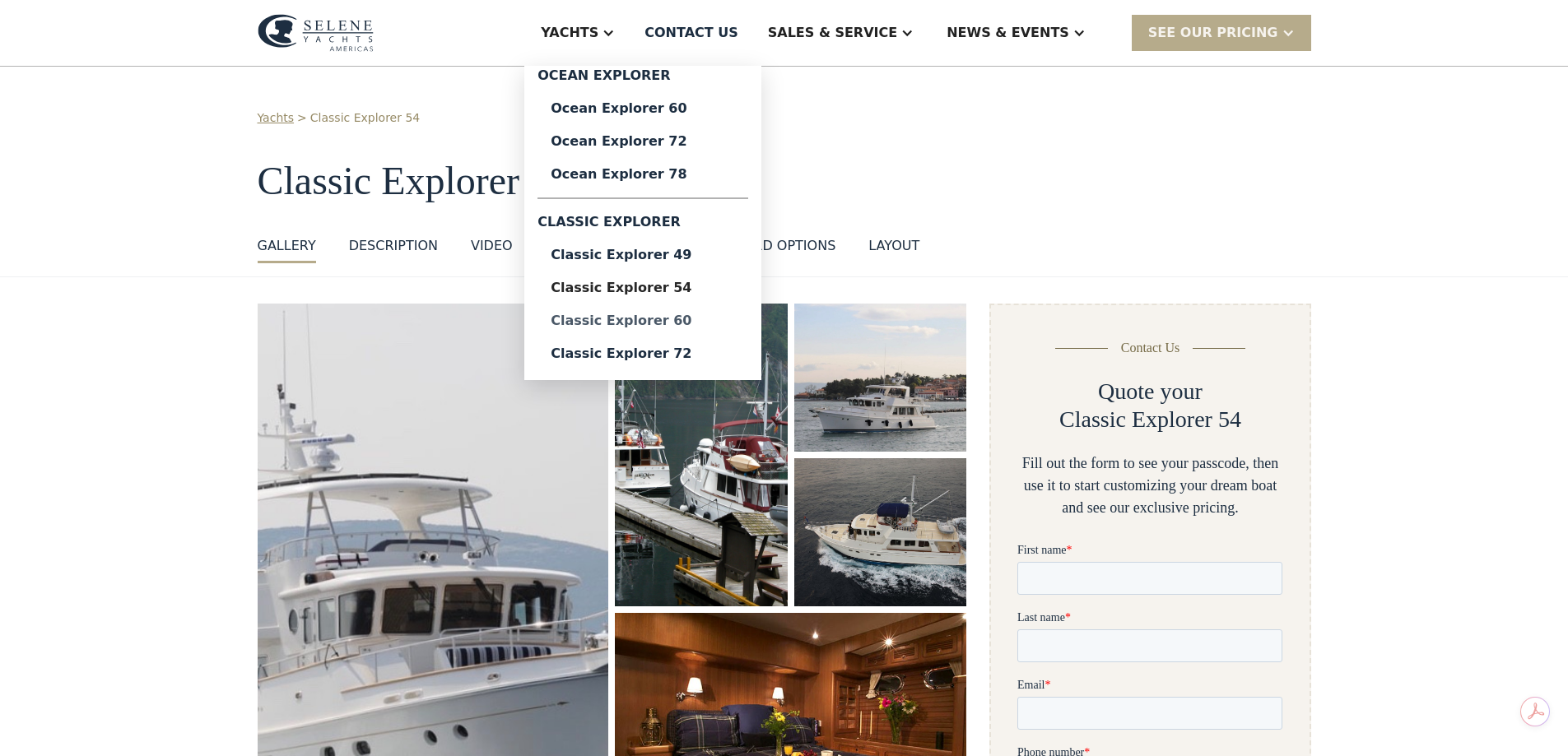
click at [731, 321] on div "Classic Explorer 60" at bounding box center [643, 320] width 184 height 13
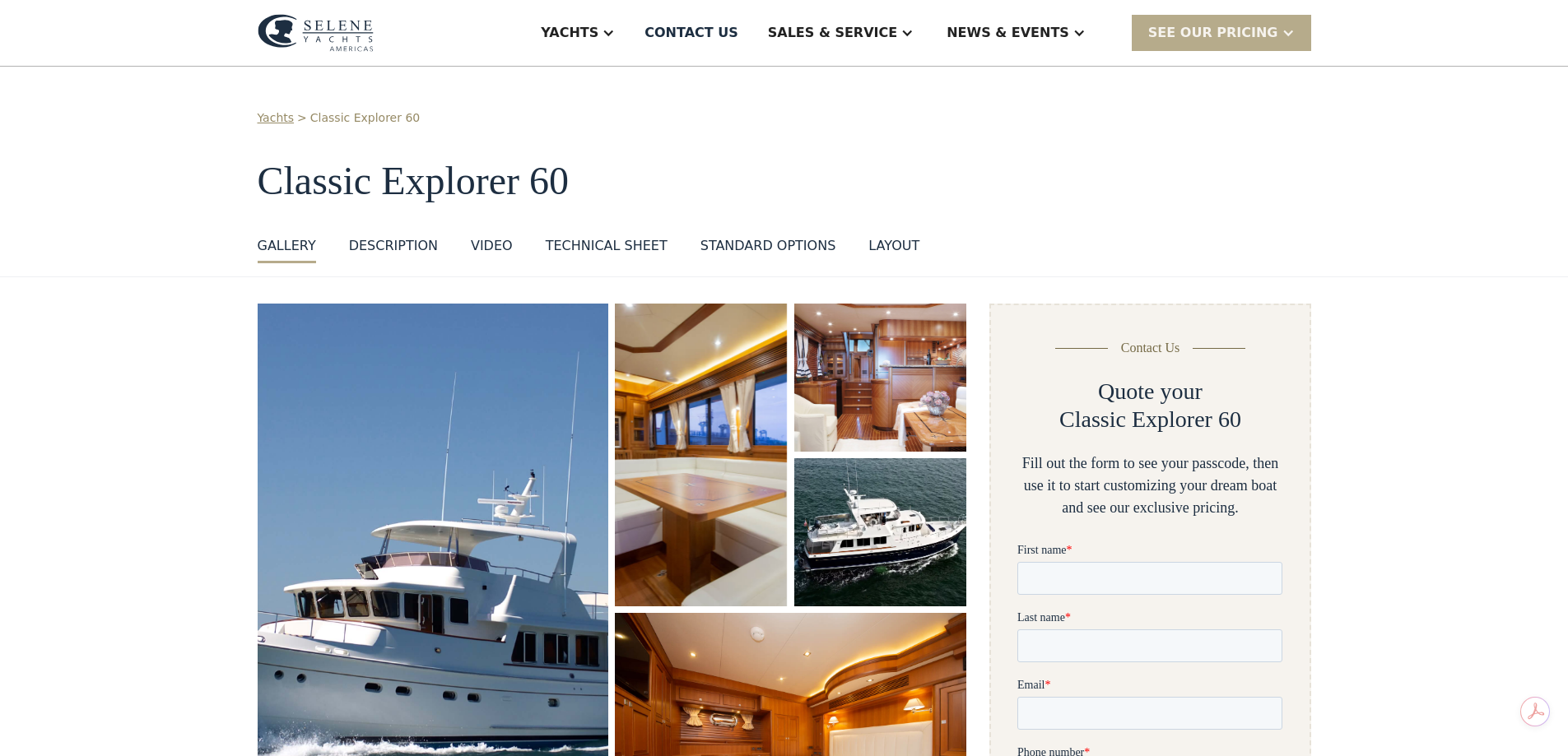
scroll to position [83, 0]
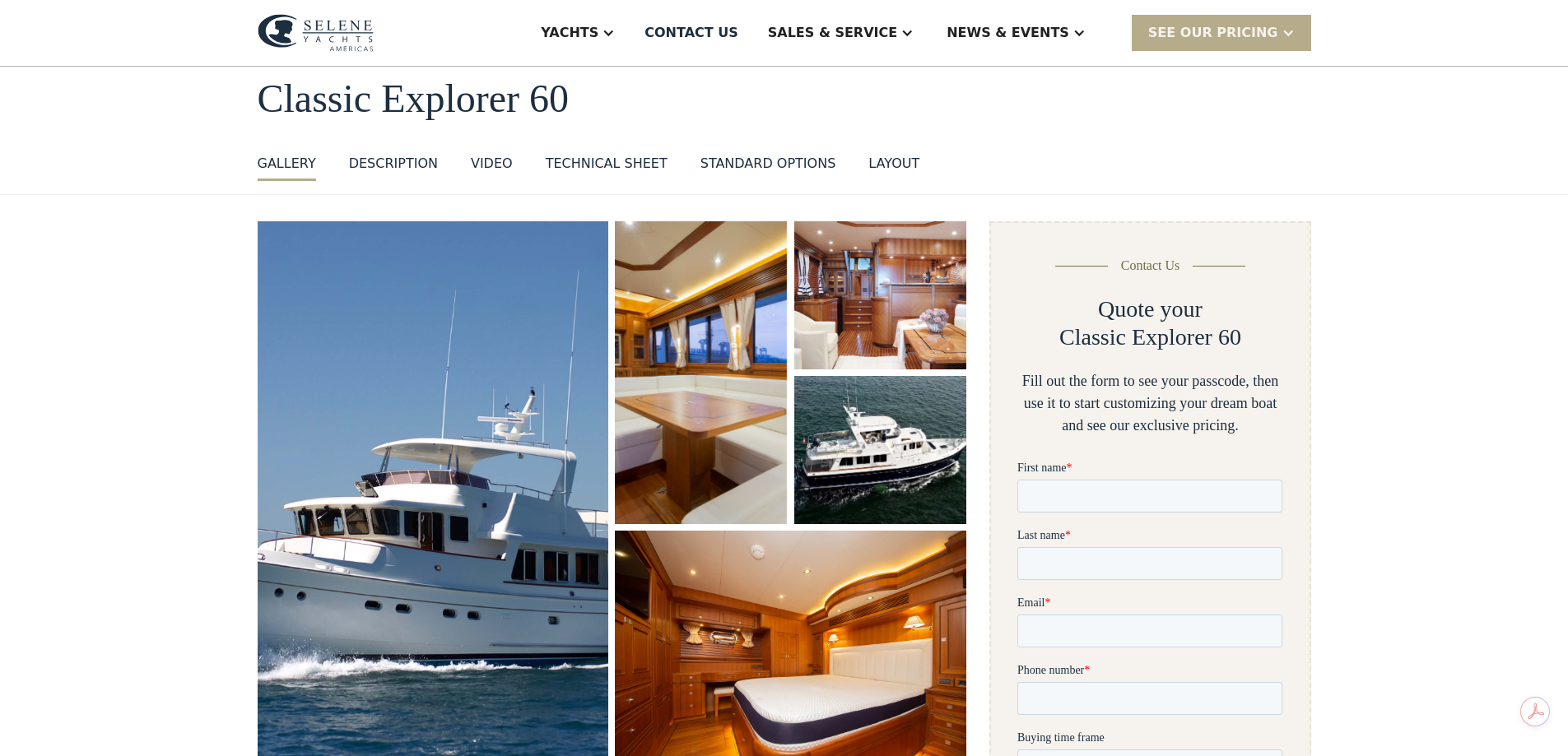
click at [876, 442] on img "open lightbox" at bounding box center [880, 450] width 175 height 150
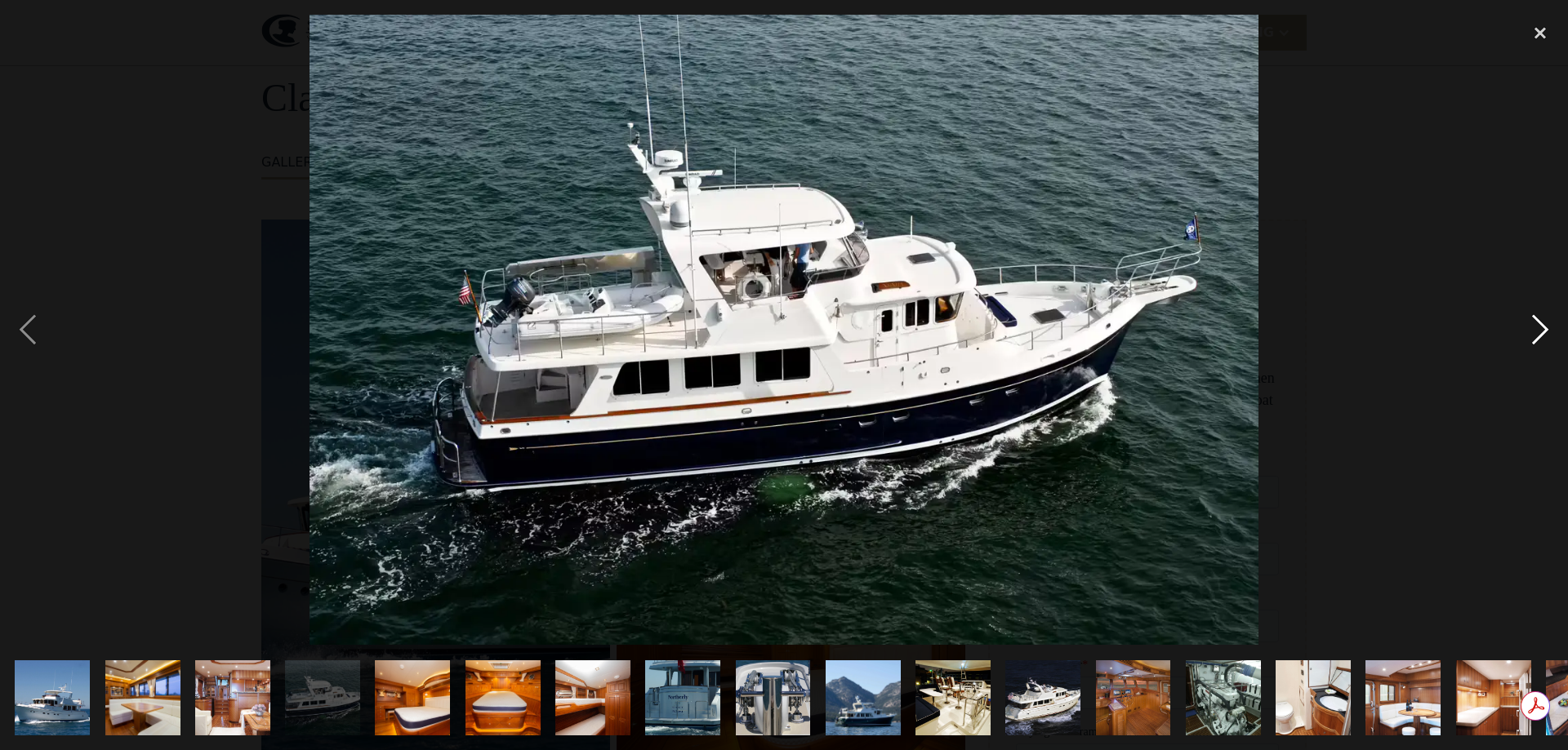
click at [1544, 335] on div "next image" at bounding box center [1541, 330] width 56 height 630
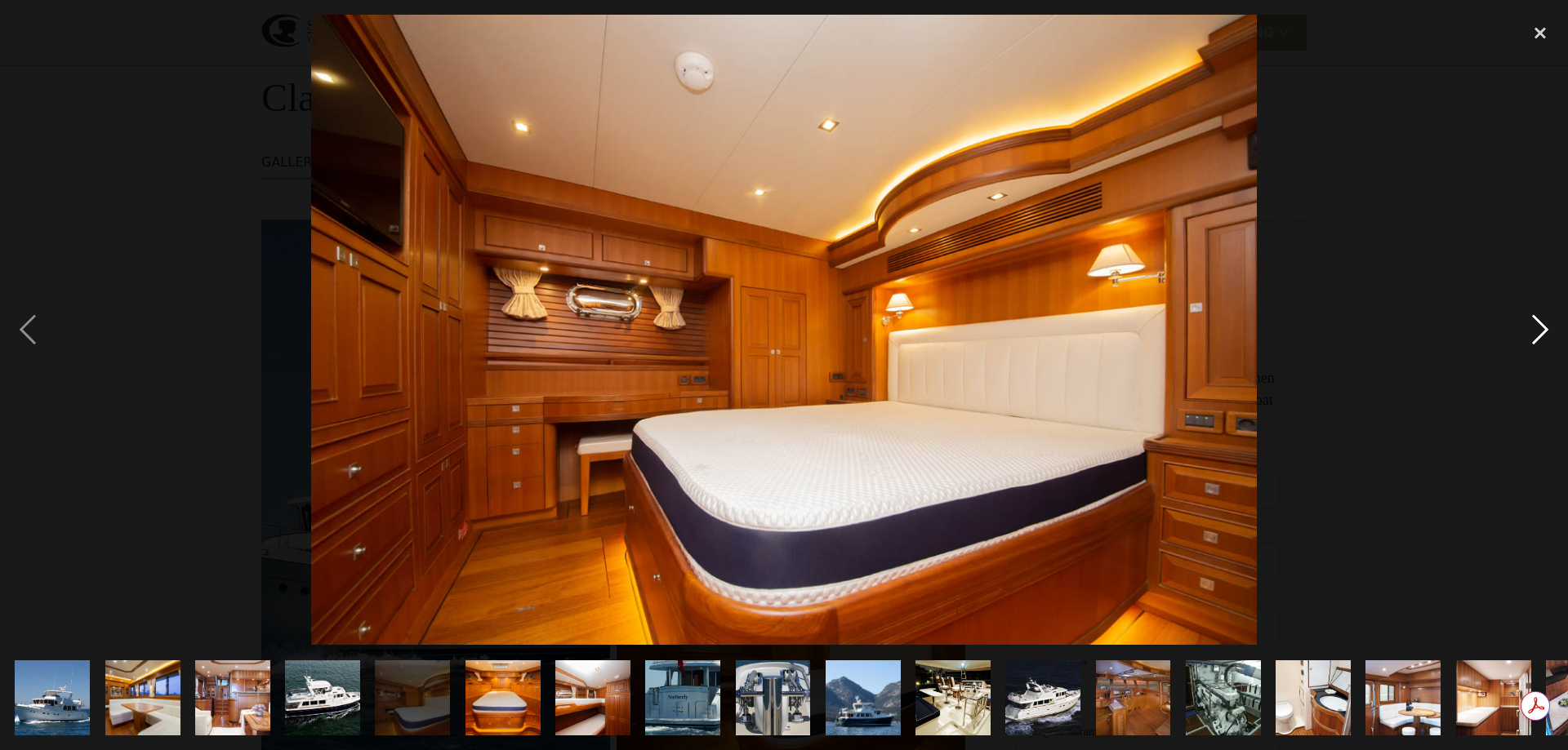
click at [1544, 335] on div "next image" at bounding box center [1541, 330] width 56 height 630
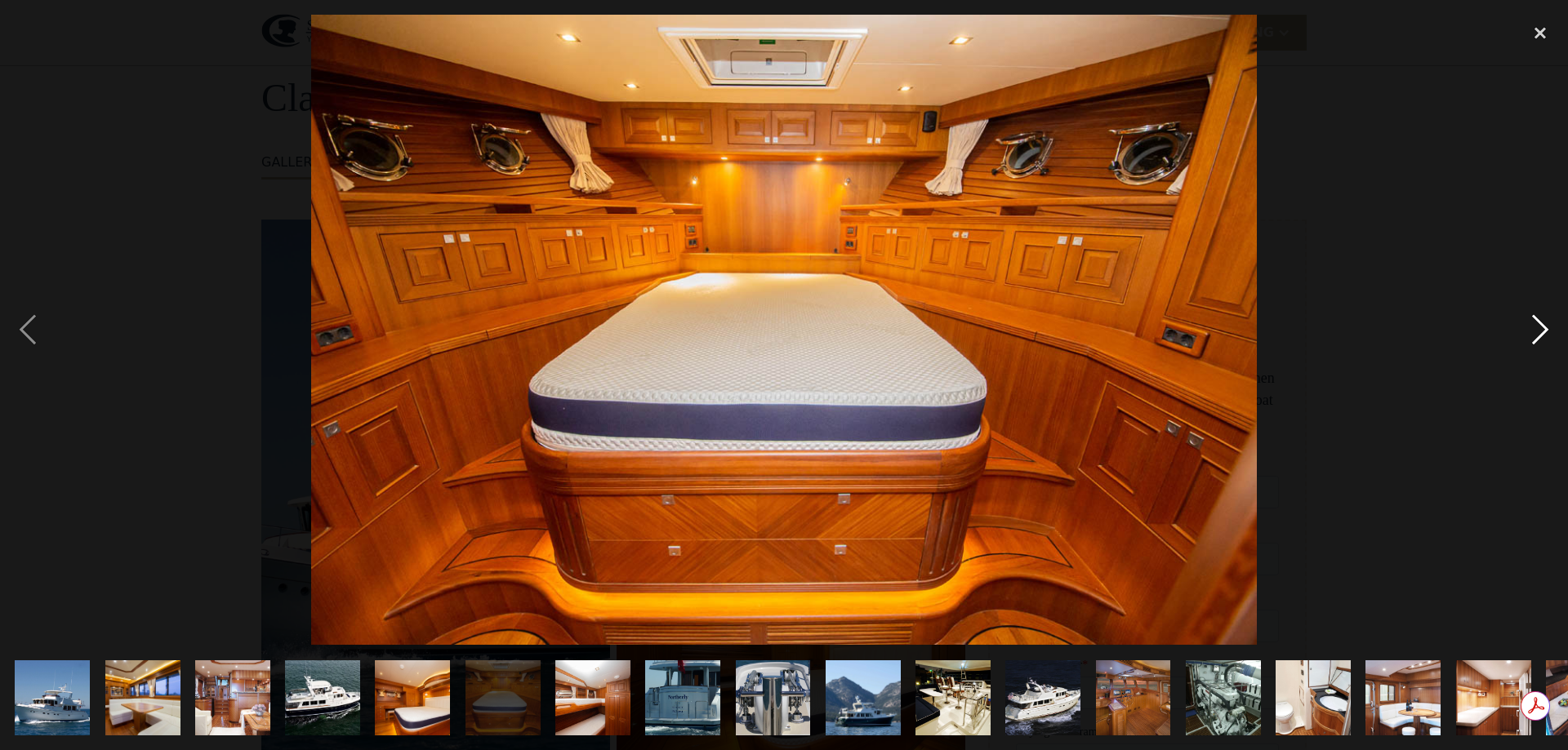
click at [1544, 335] on div "next image" at bounding box center [1541, 330] width 56 height 630
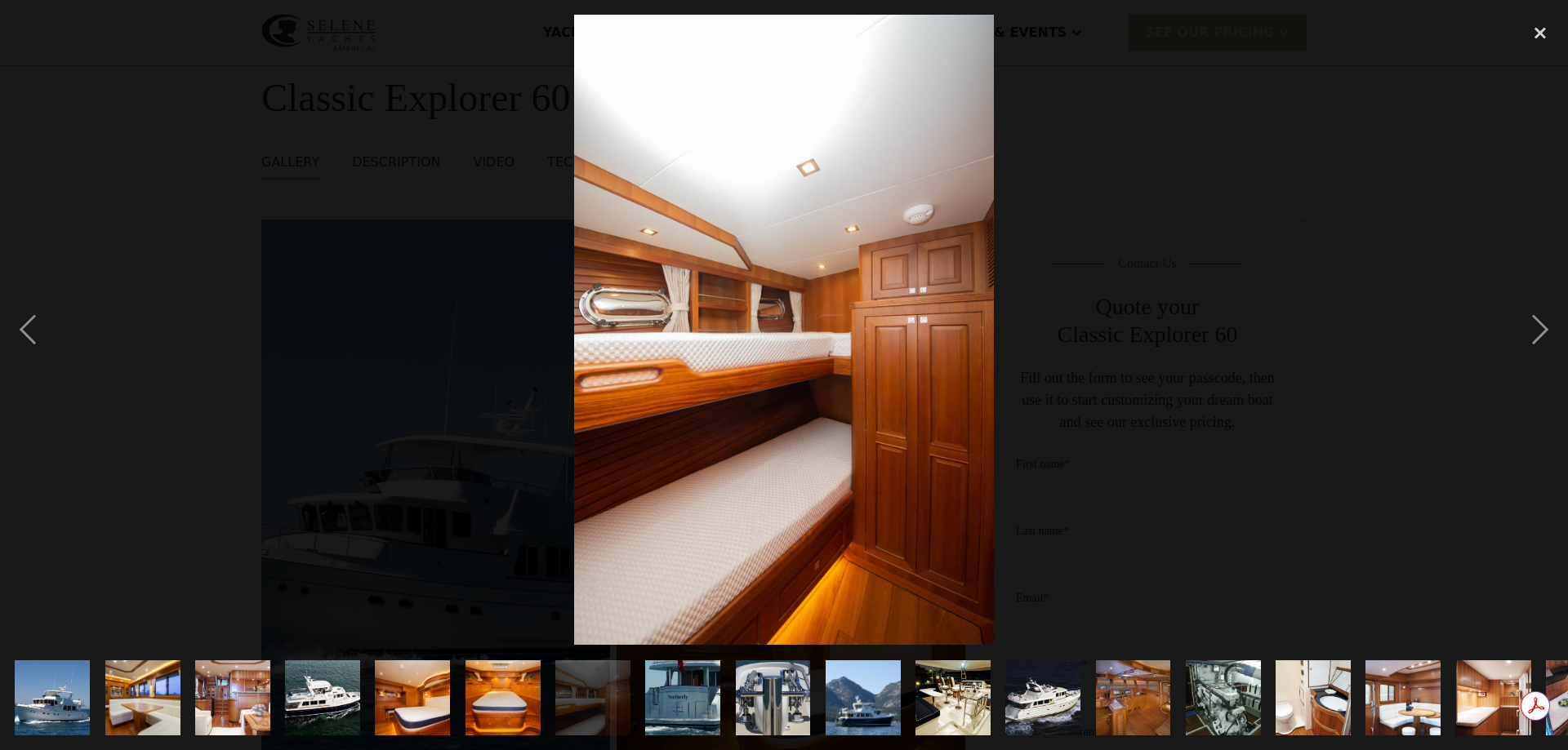
click at [715, 667] on img "show item 8 of 19" at bounding box center [683, 698] width 112 height 75
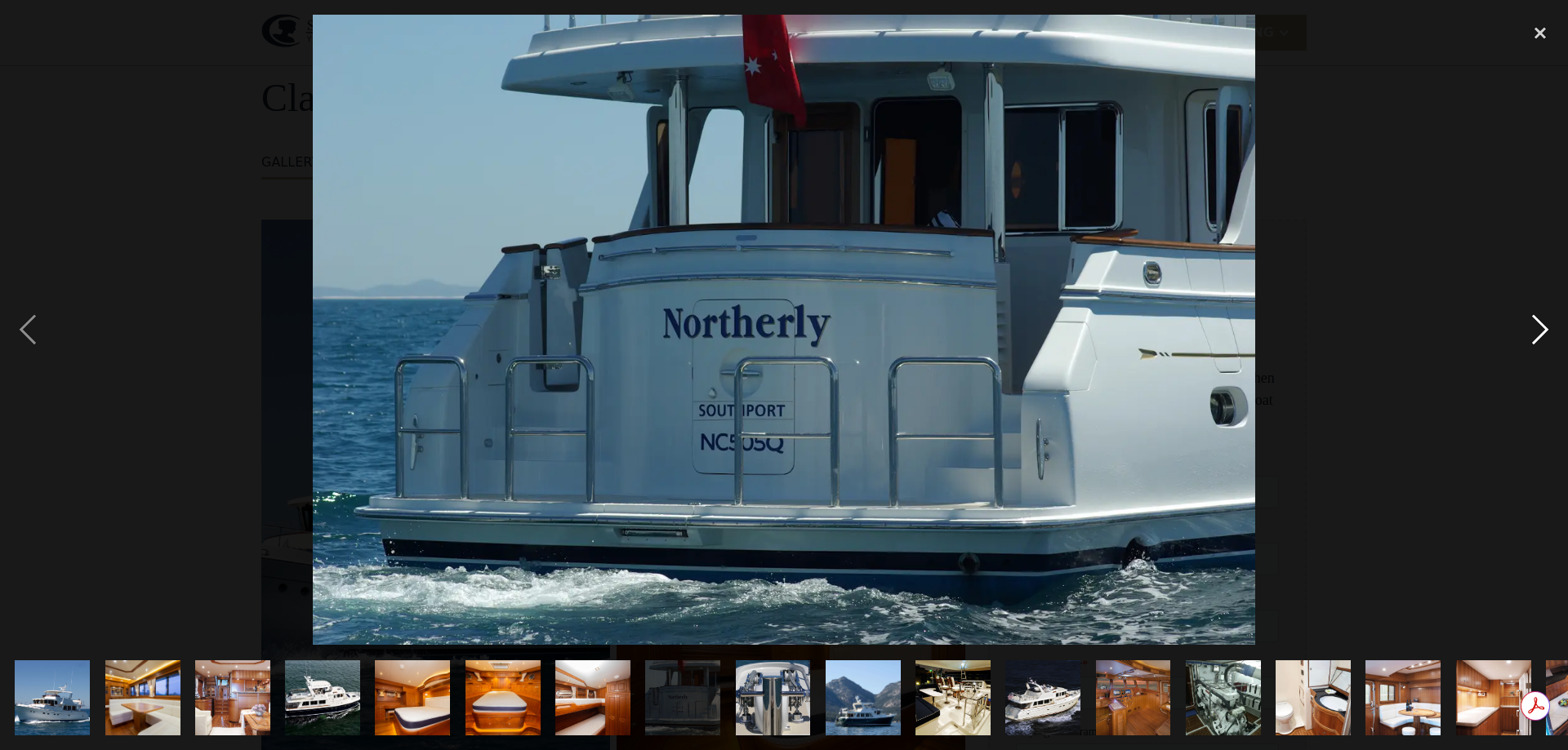
click at [1540, 322] on div "next image" at bounding box center [1541, 330] width 56 height 630
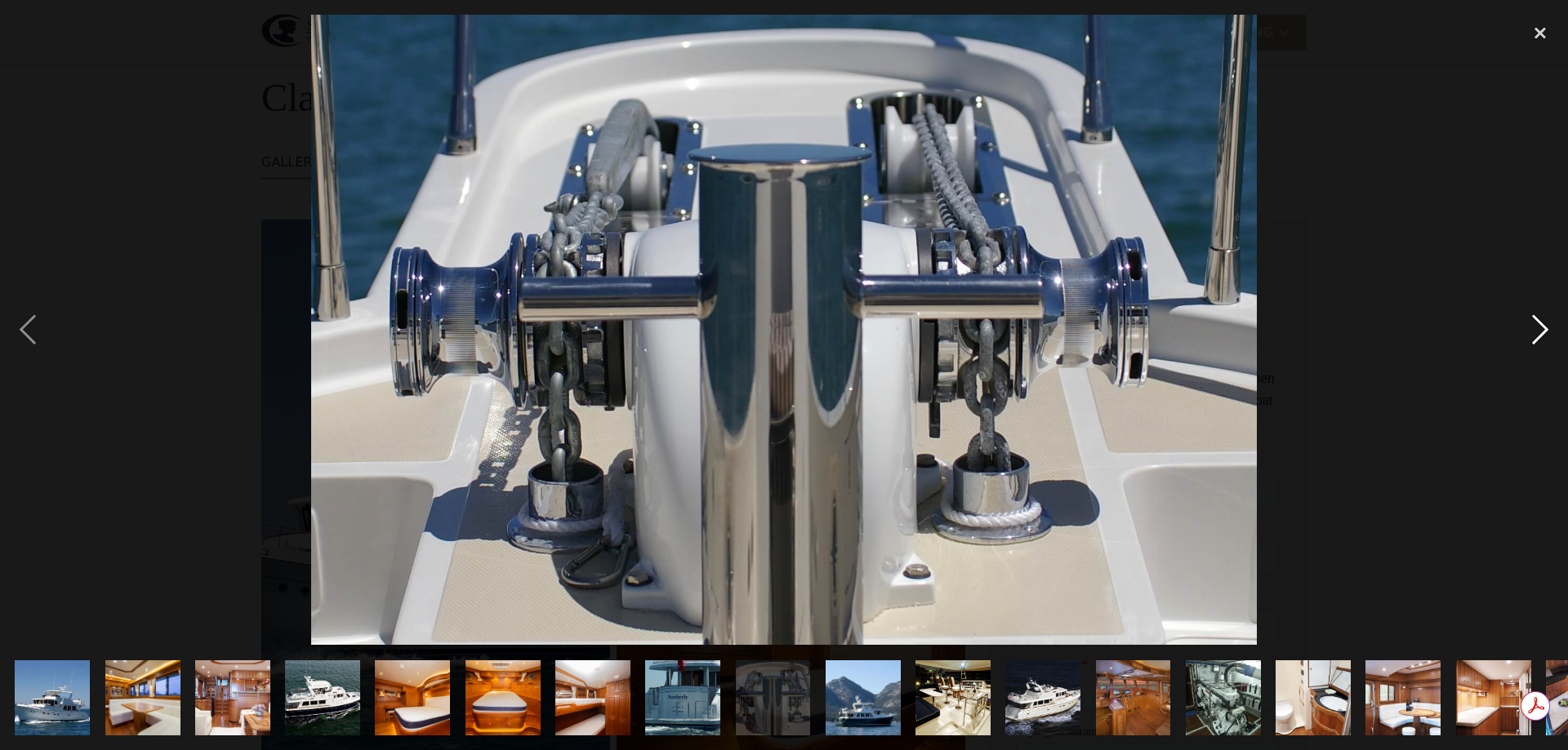
click at [1540, 322] on div "next image" at bounding box center [1541, 330] width 56 height 630
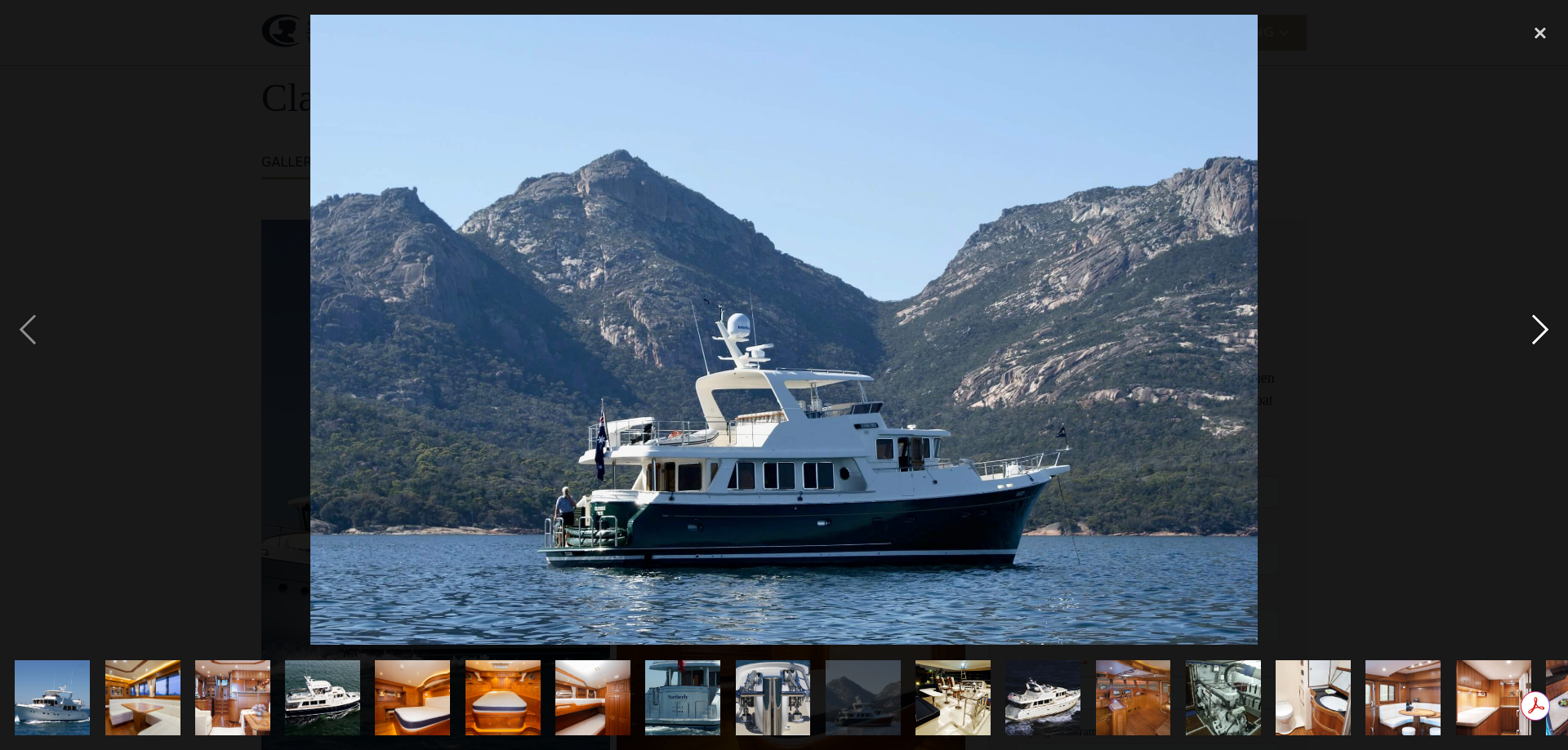
click at [1540, 322] on div "next image" at bounding box center [1541, 330] width 56 height 630
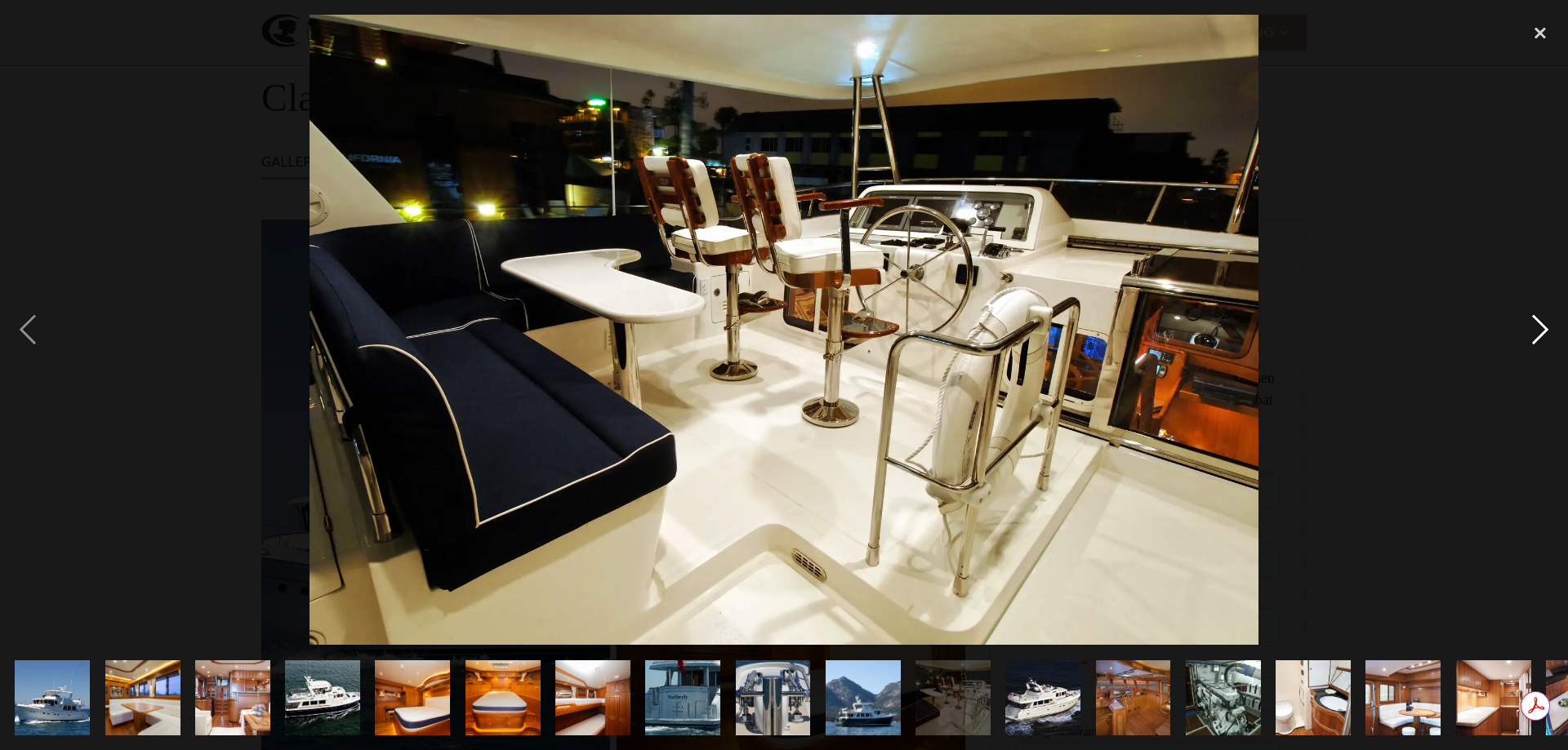
click at [1540, 322] on div "next image" at bounding box center [1541, 330] width 56 height 630
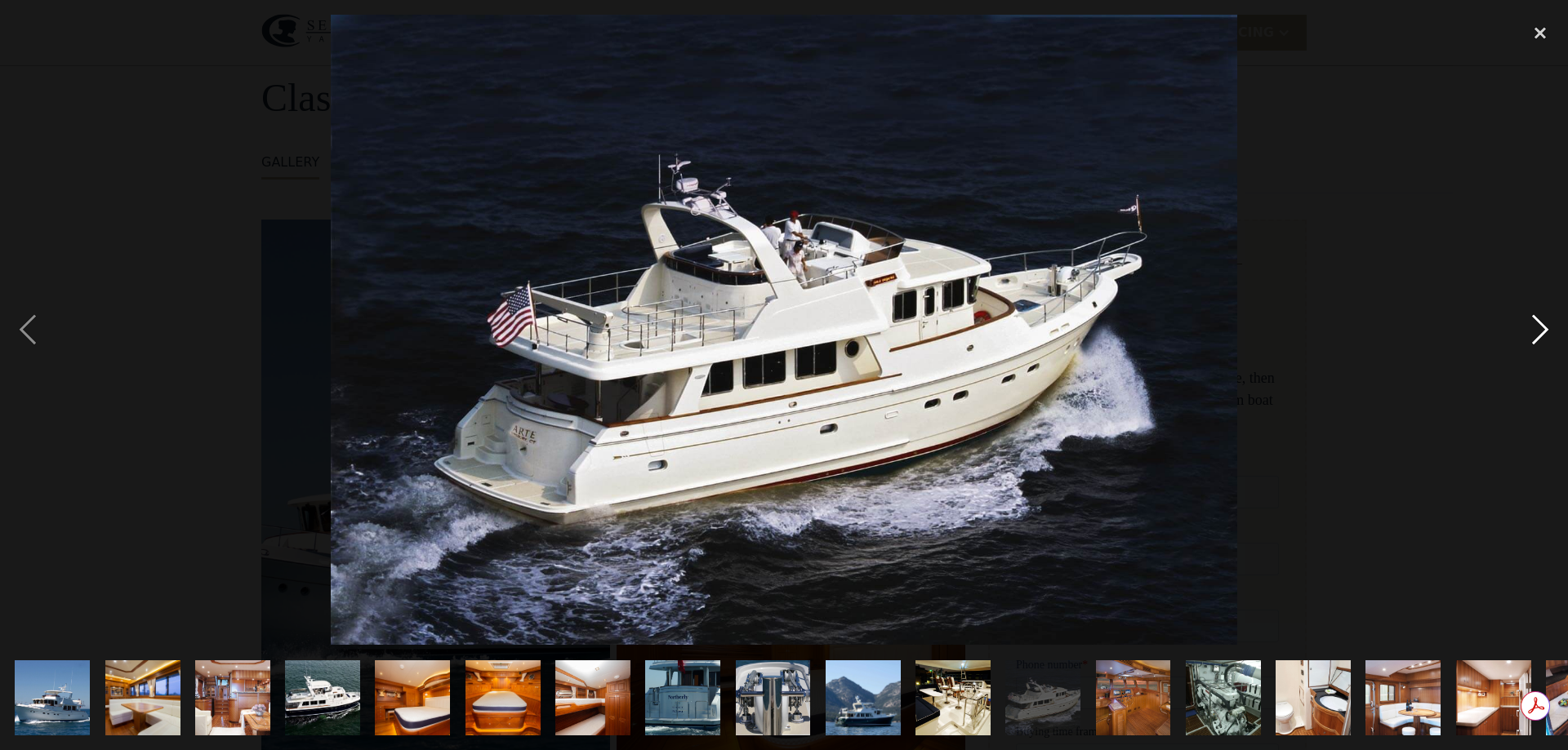
click at [1540, 322] on div "next image" at bounding box center [1541, 330] width 56 height 630
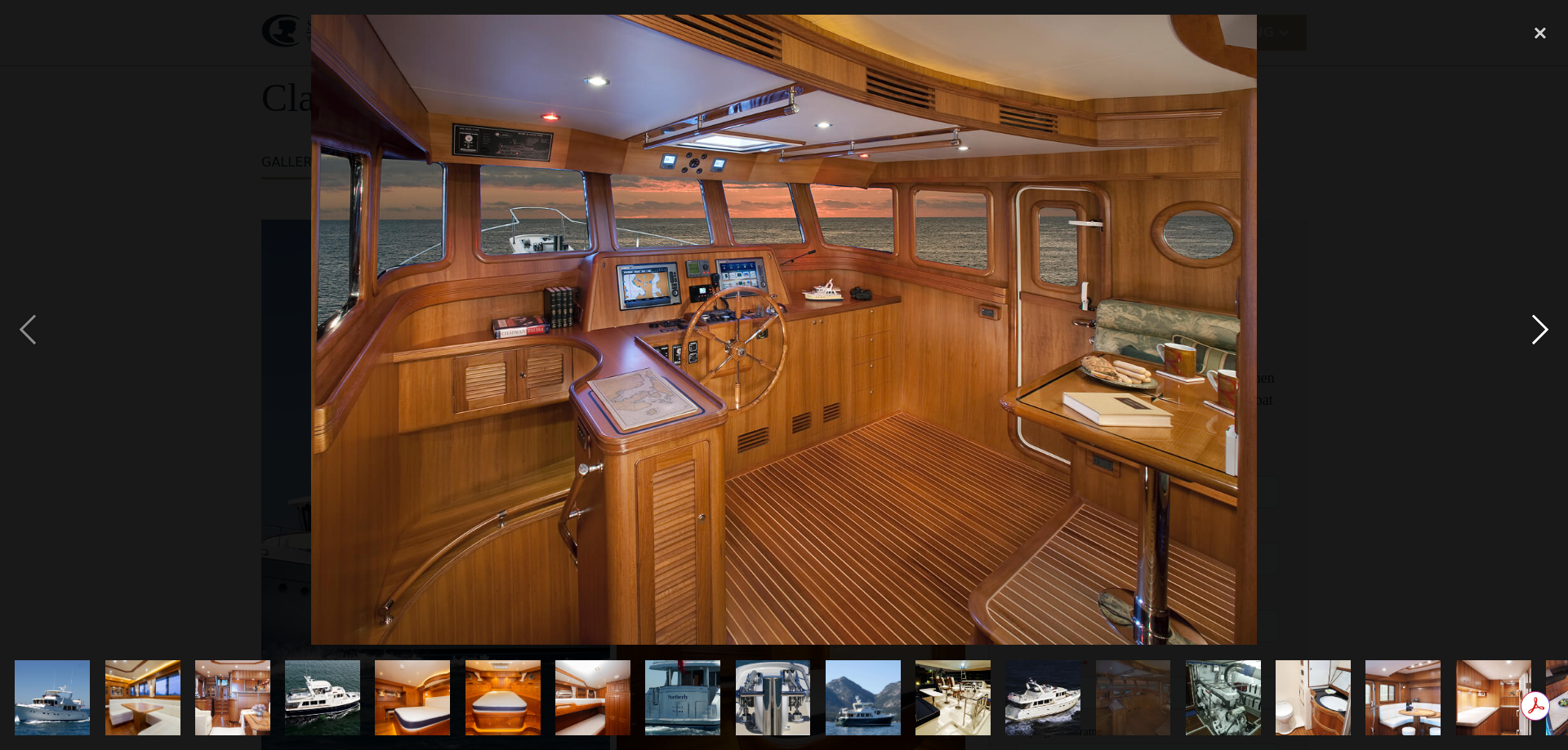
click at [1540, 322] on div "next image" at bounding box center [1541, 330] width 56 height 630
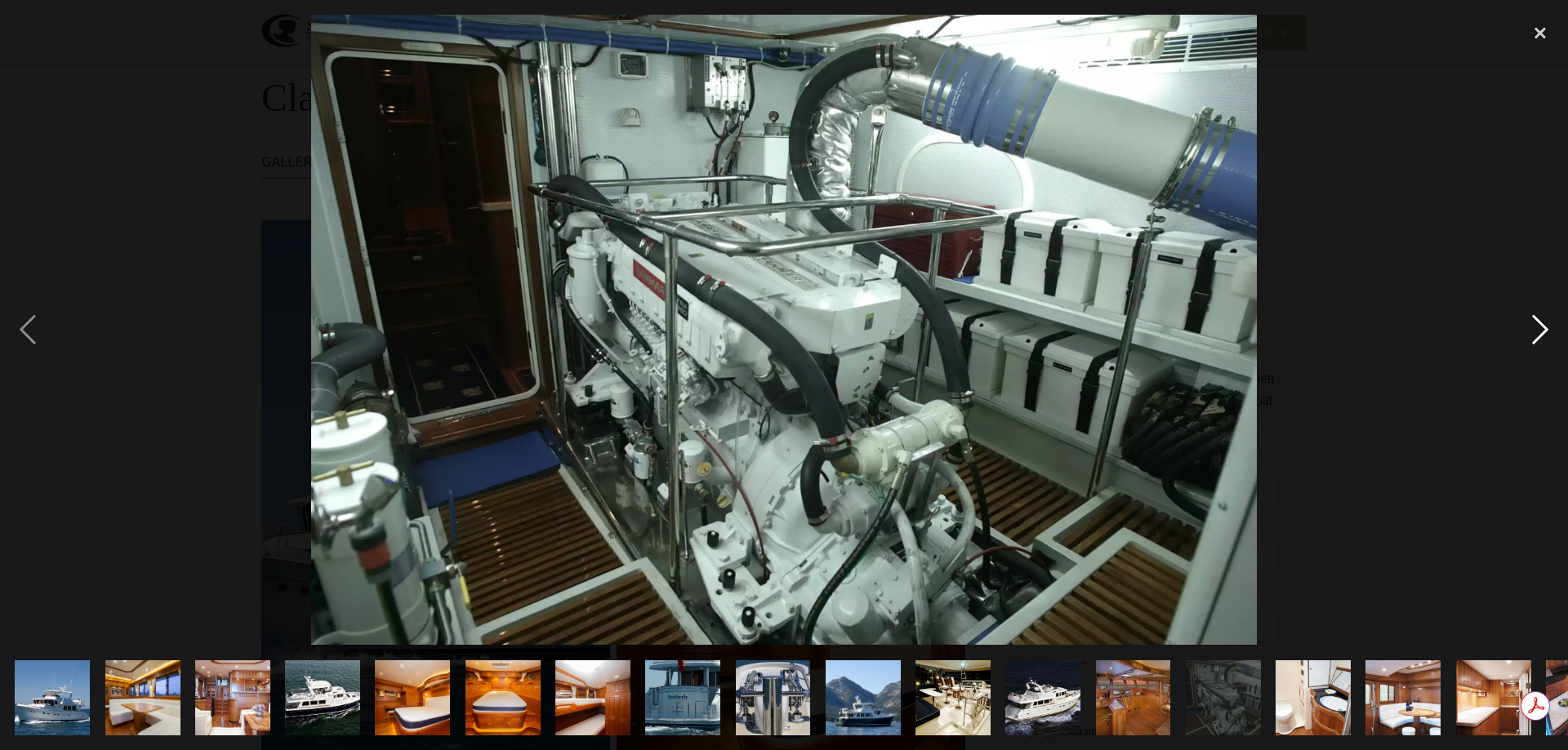
click at [1540, 322] on div "next image" at bounding box center [1541, 330] width 56 height 630
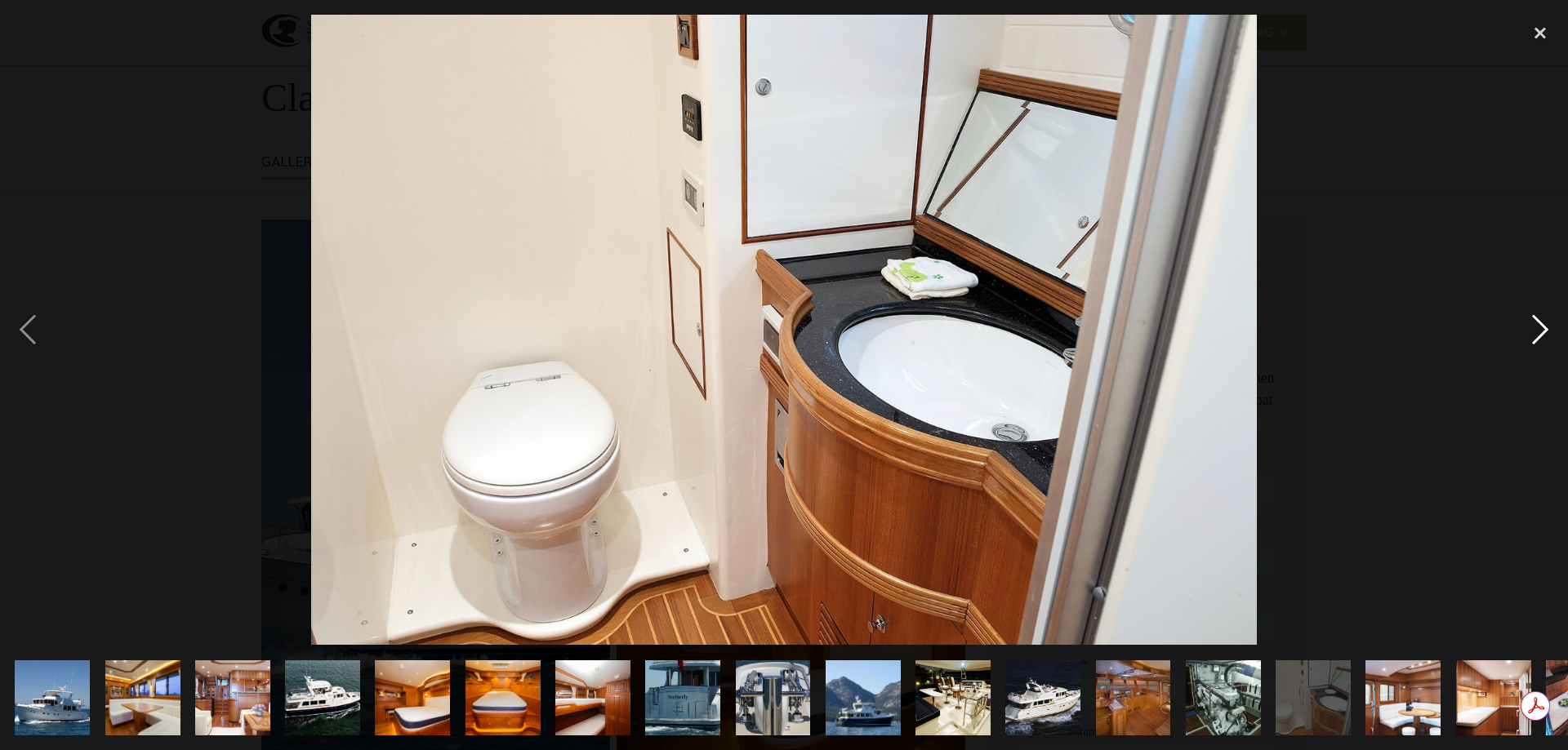
click at [1540, 322] on div "next image" at bounding box center [1541, 330] width 56 height 630
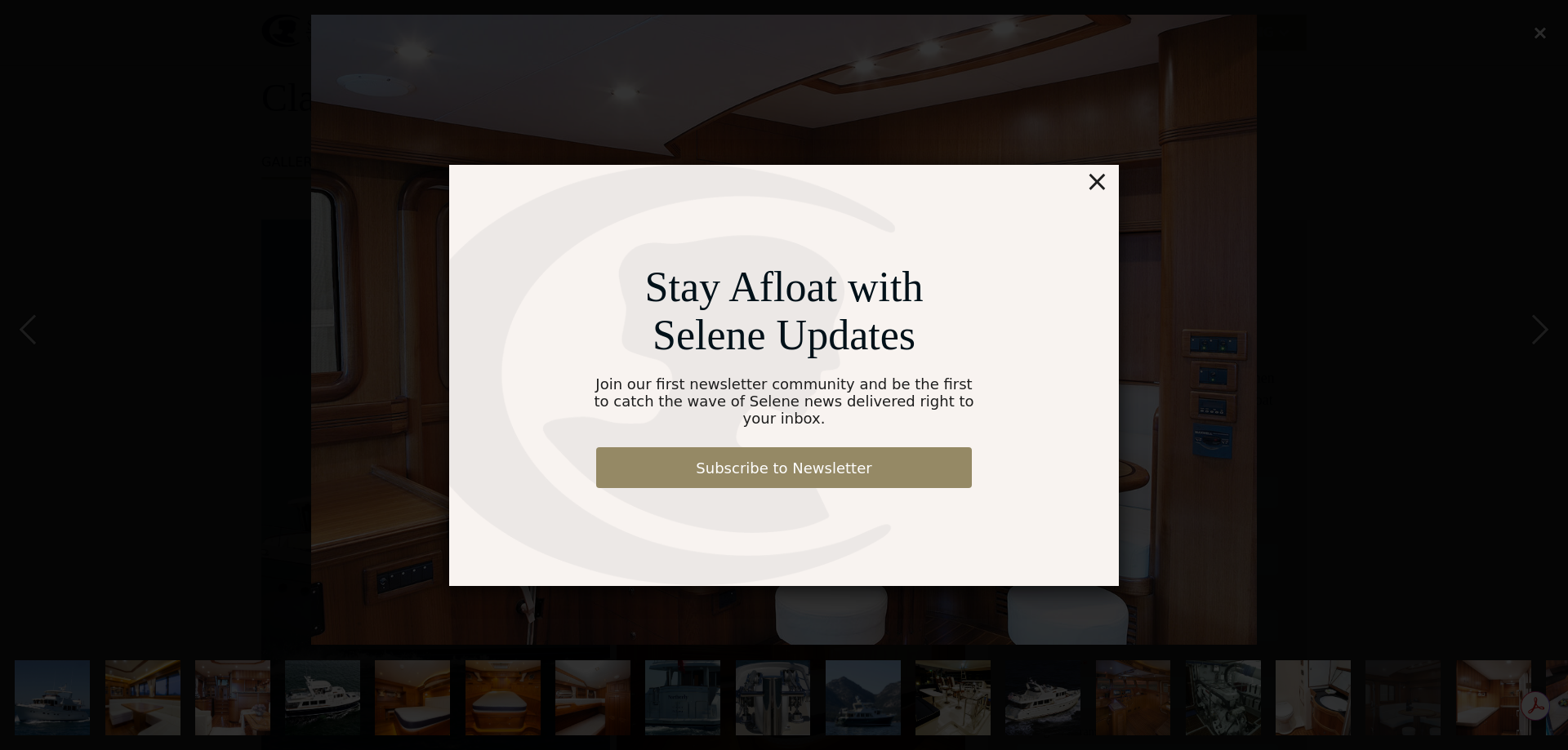
click at [1106, 189] on div "×" at bounding box center [1097, 181] width 24 height 32
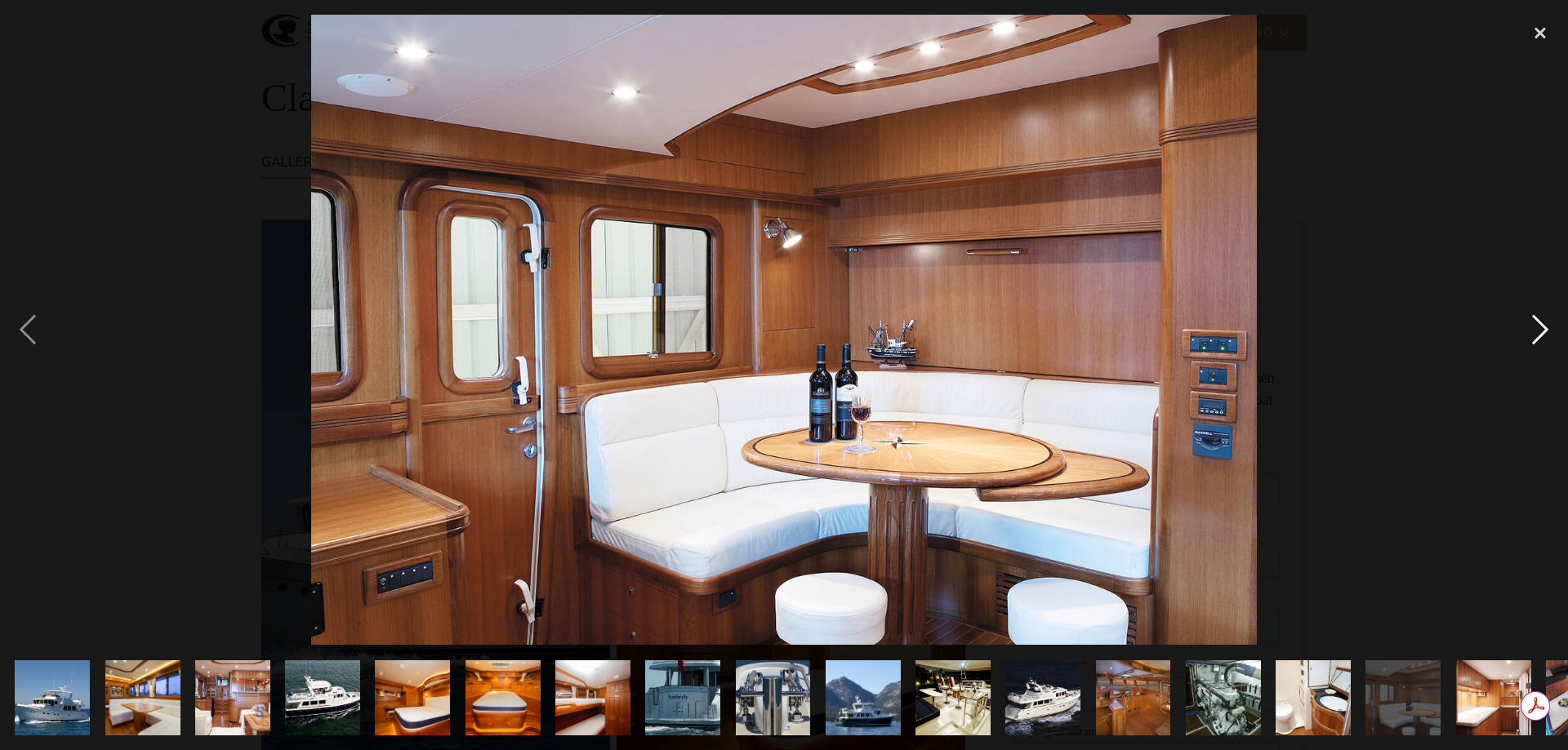
click at [1540, 336] on div "next image" at bounding box center [1541, 330] width 56 height 630
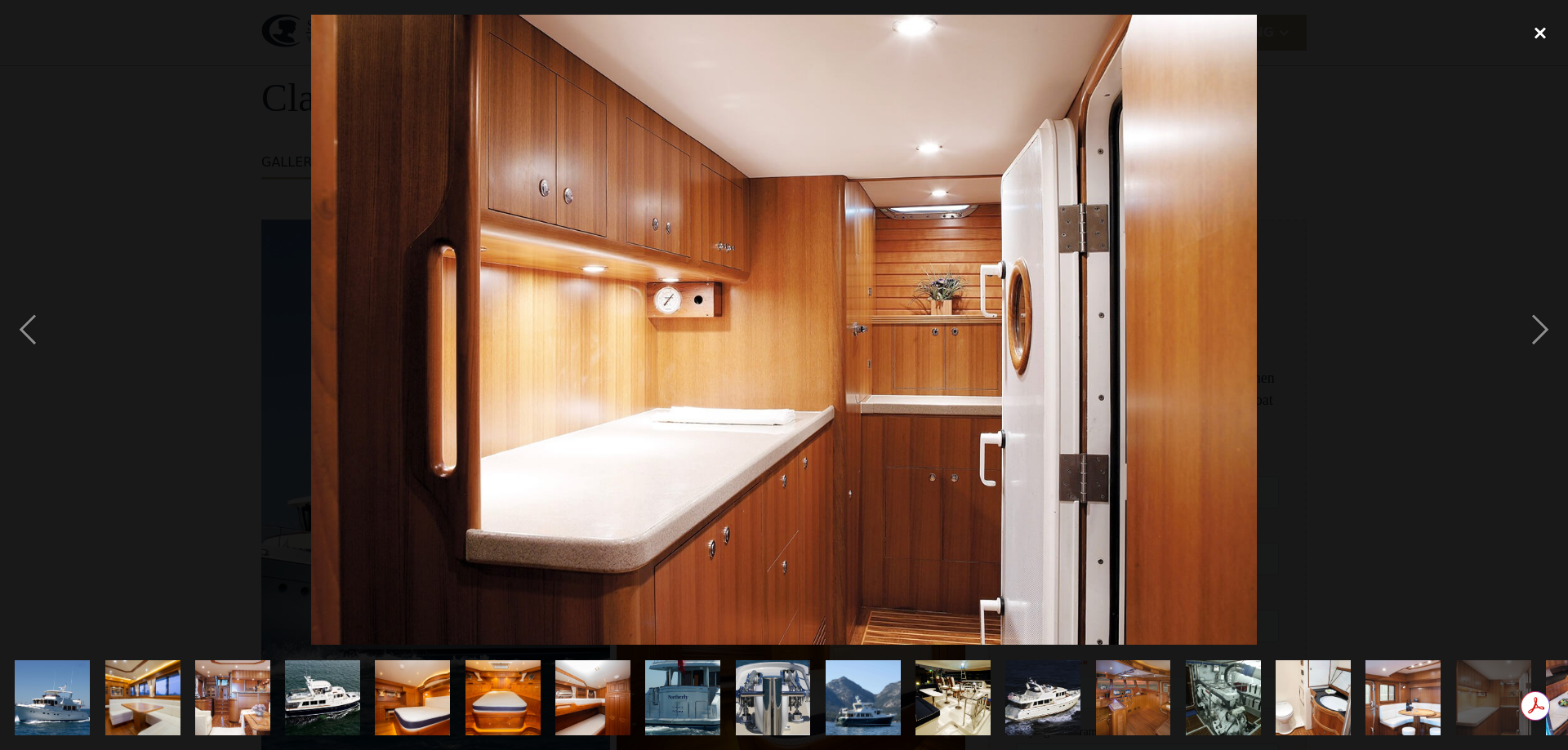
click at [1541, 35] on div "close lightbox" at bounding box center [1541, 32] width 56 height 36
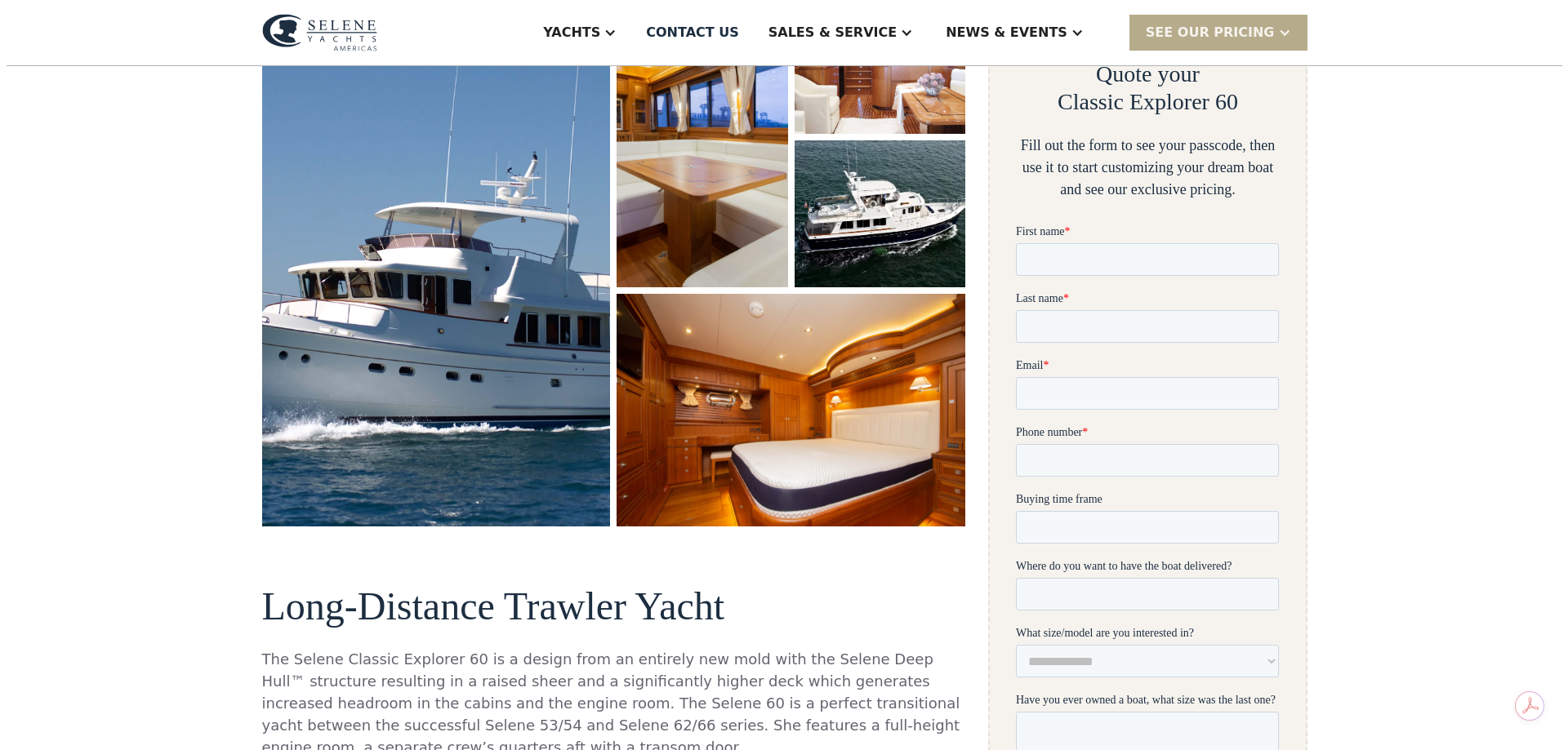
scroll to position [245, 0]
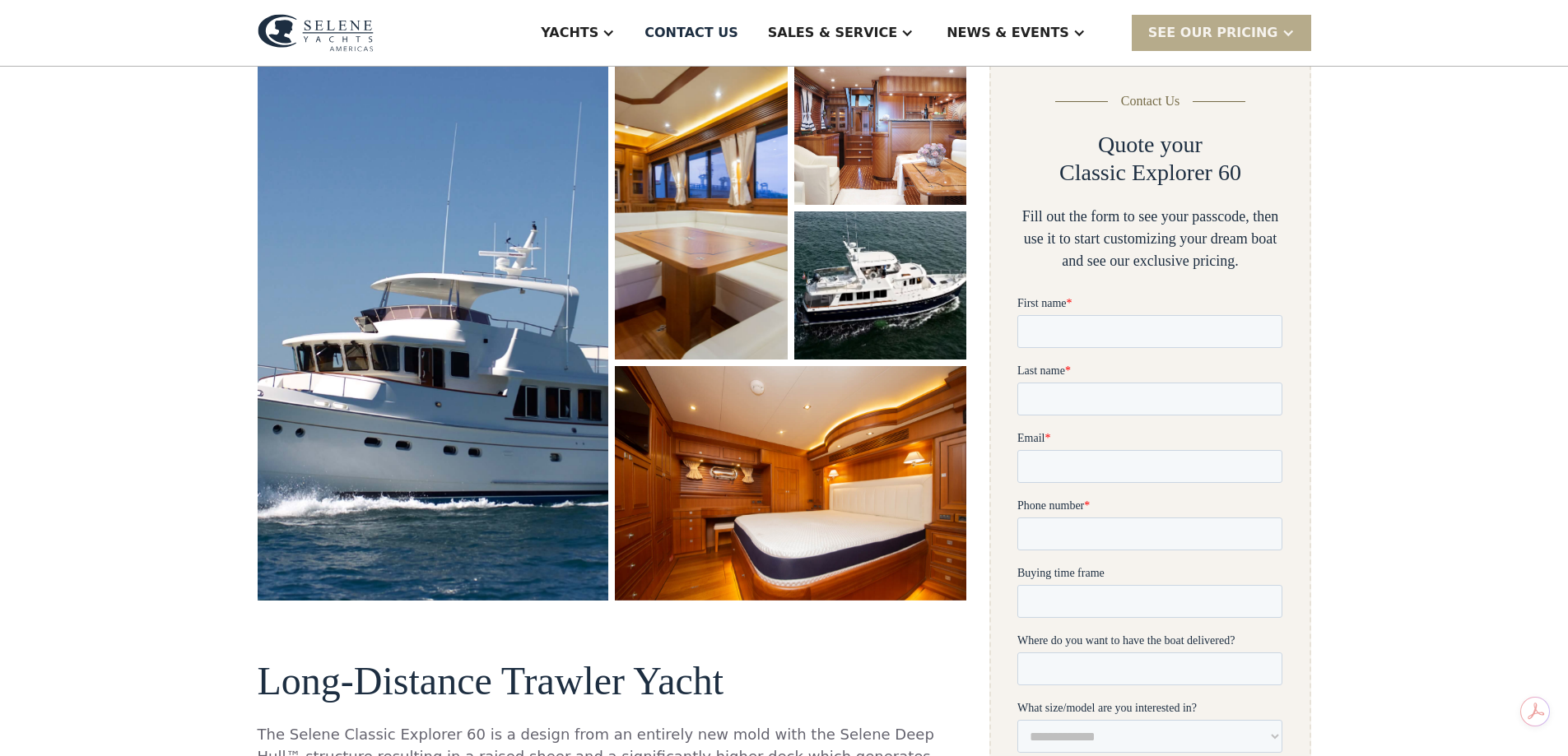
click at [504, 297] on img "open lightbox" at bounding box center [433, 329] width 356 height 551
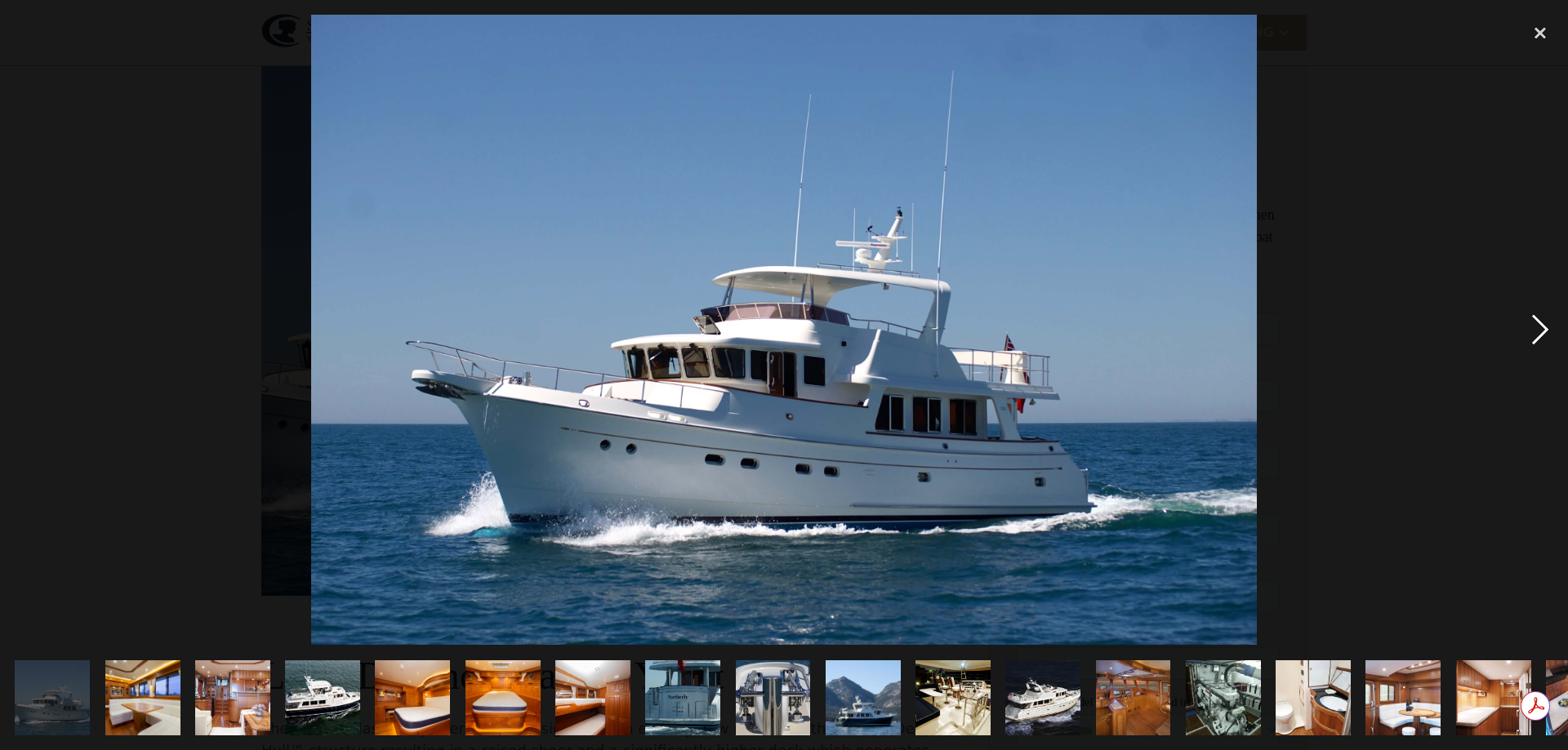
click at [1554, 327] on div "next image" at bounding box center [1541, 330] width 56 height 630
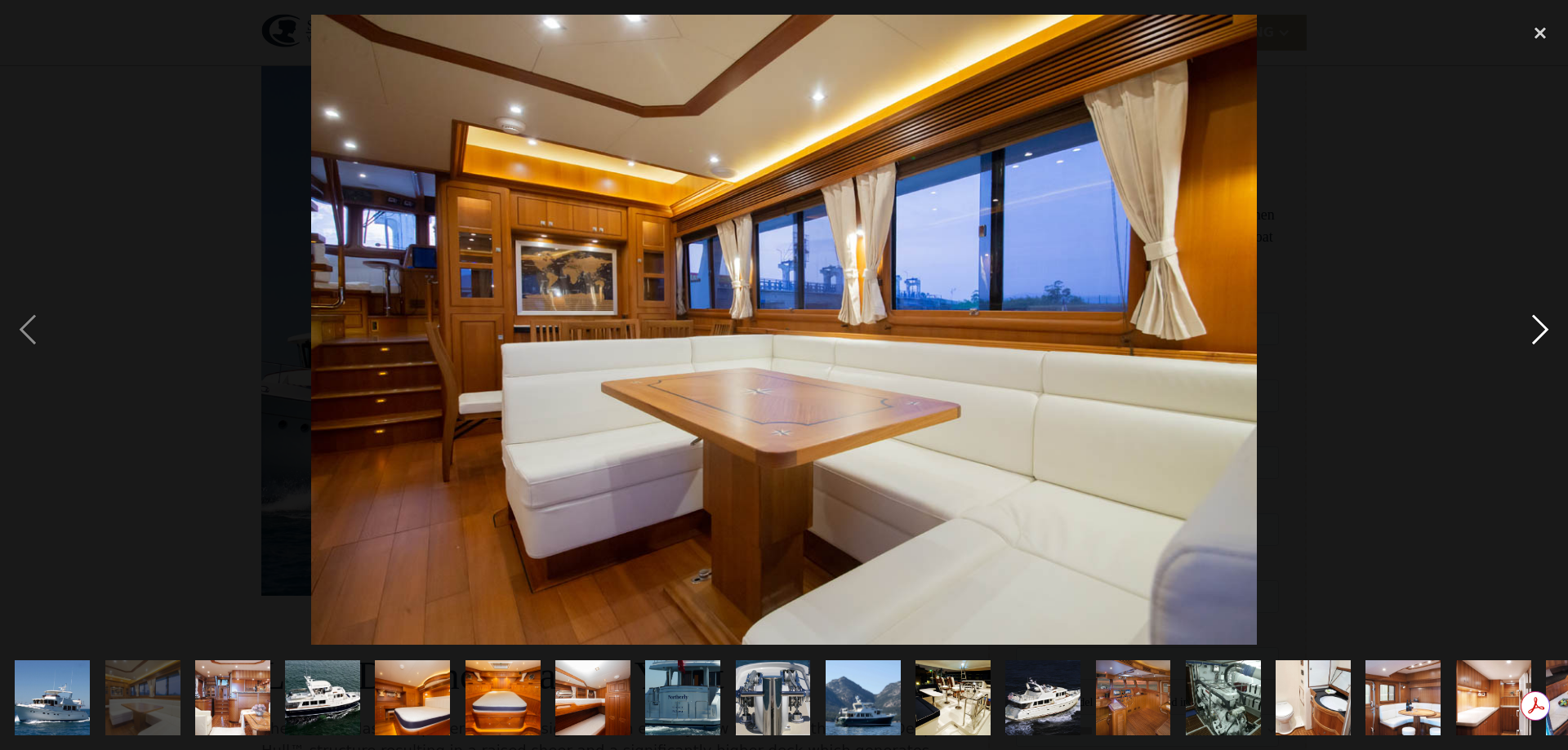
click at [1554, 326] on div "next image" at bounding box center [1541, 330] width 56 height 630
